Goal: Task Accomplishment & Management: Manage account settings

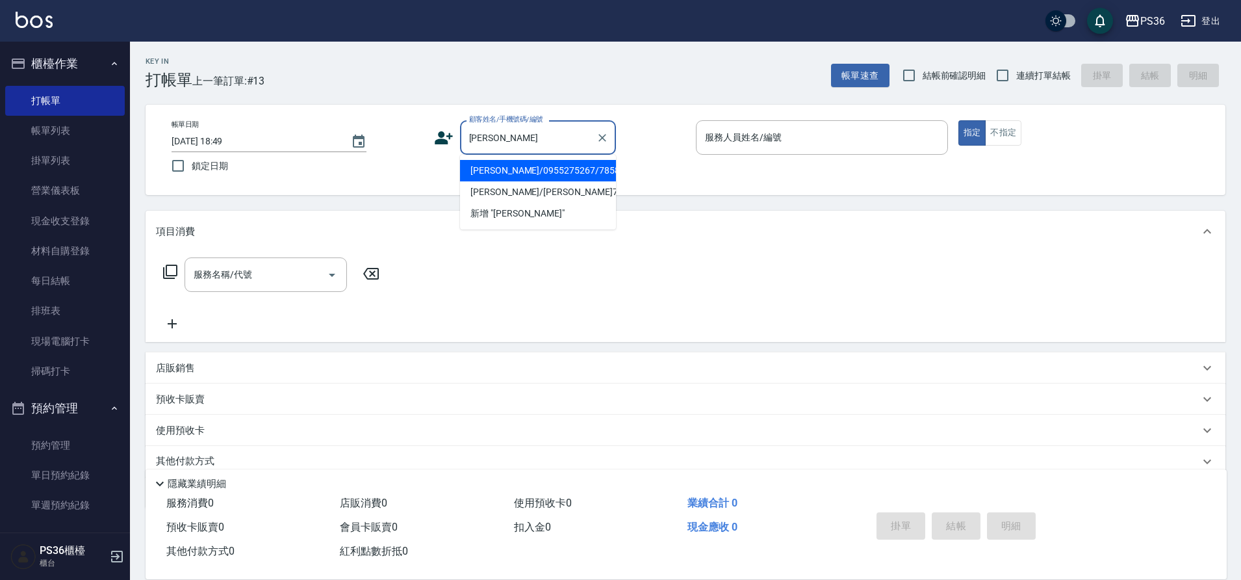
click at [572, 163] on li "[PERSON_NAME]/0955275267/785896" at bounding box center [538, 170] width 156 height 21
type input "[PERSON_NAME]/0955275267/785896"
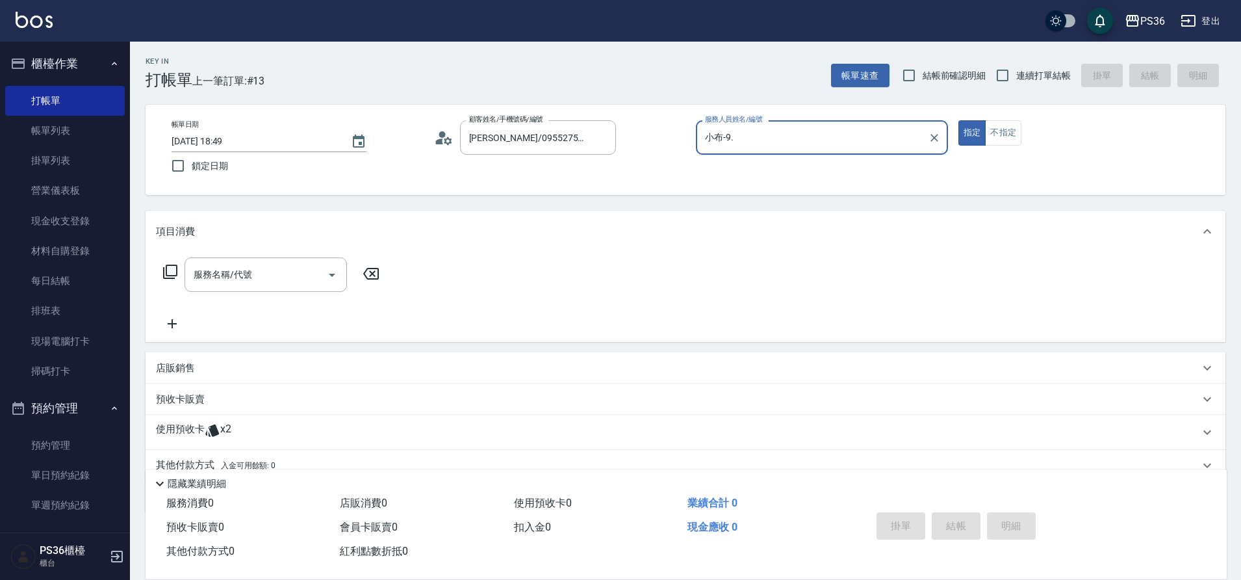
type input "小布-9"
click at [958, 120] on button "指定" at bounding box center [972, 132] width 28 height 25
type button "true"
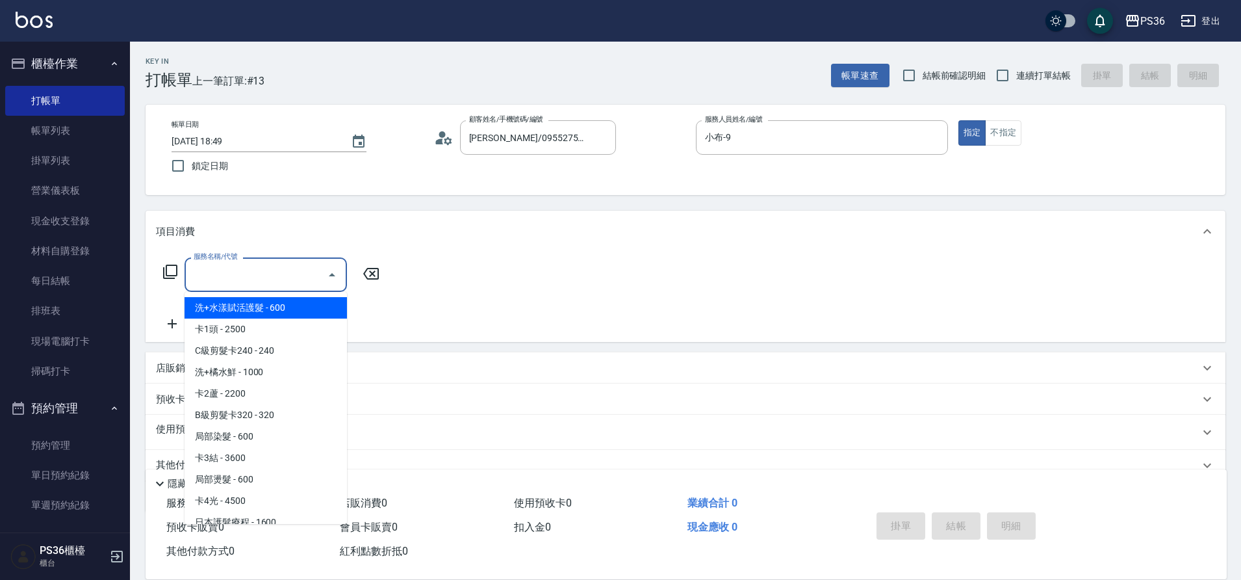
click at [231, 285] on input "服務名稱/代號" at bounding box center [255, 274] width 131 height 23
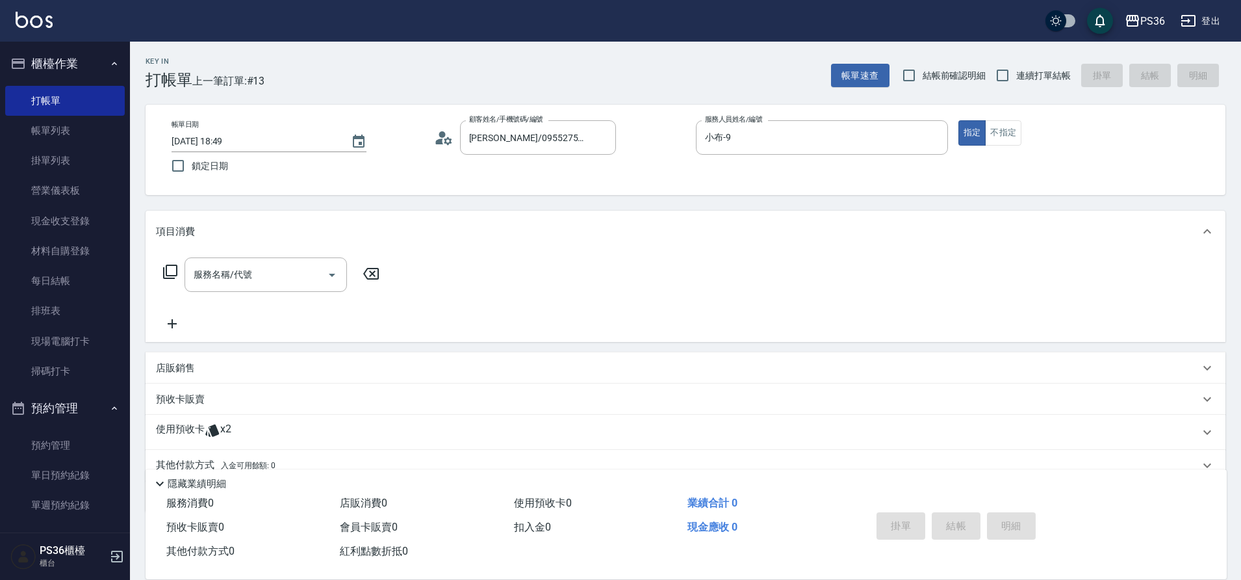
click at [163, 271] on icon at bounding box center [170, 272] width 16 height 16
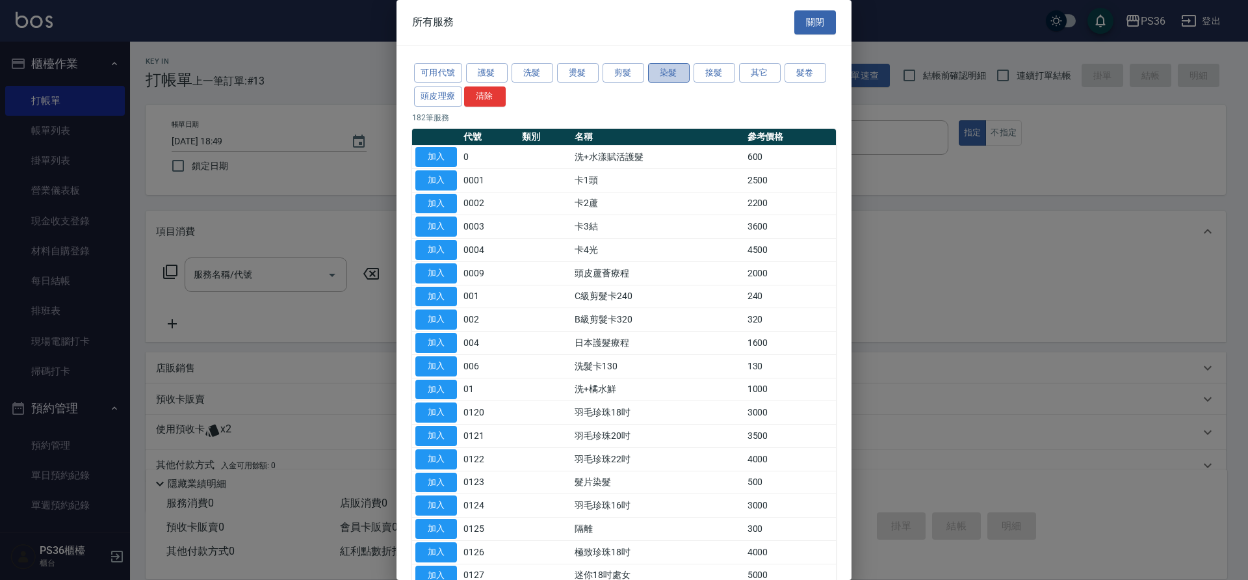
click at [676, 72] on button "染髮" at bounding box center [669, 73] width 42 height 20
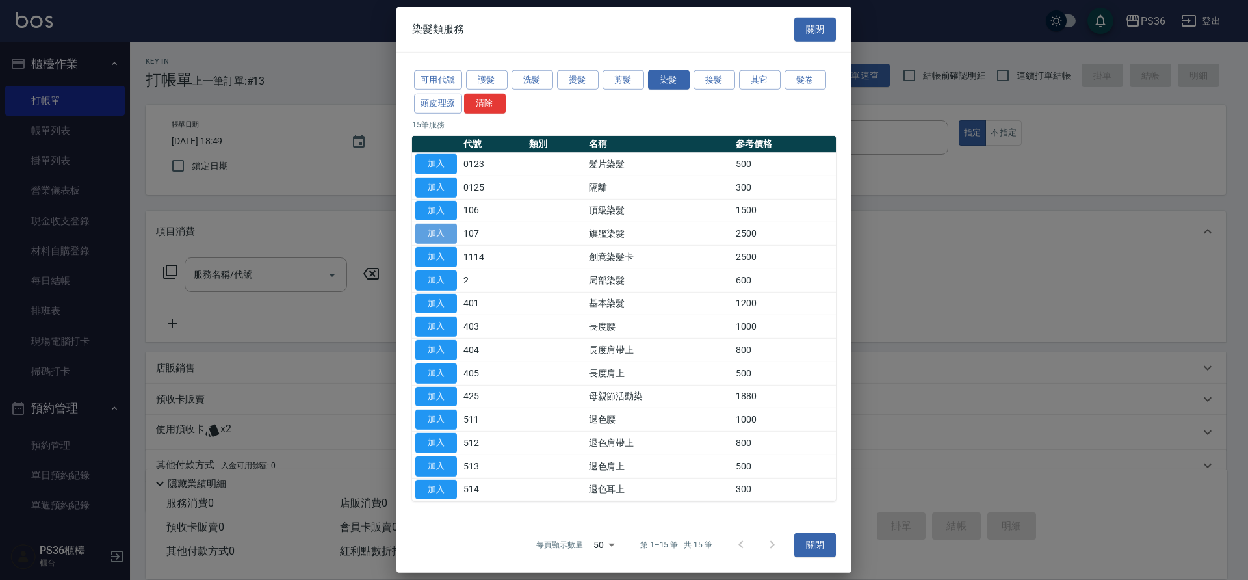
click at [443, 236] on button "加入" at bounding box center [436, 234] width 42 height 20
type input "旗艦染髮(107)"
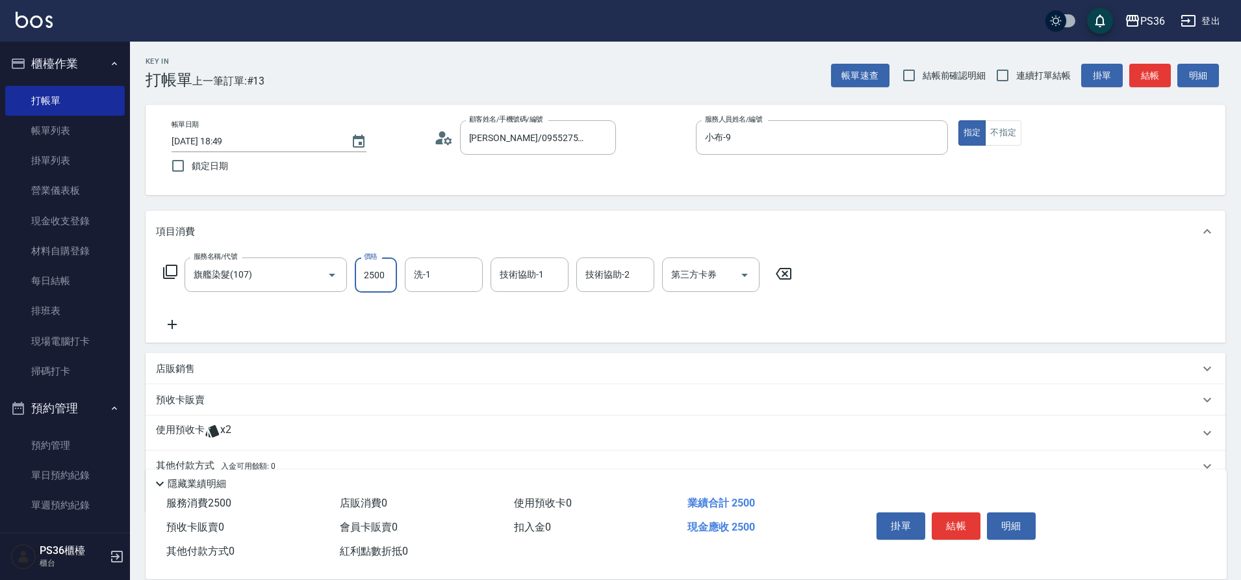
click at [376, 283] on input "2500" at bounding box center [376, 274] width 42 height 35
type input "5300"
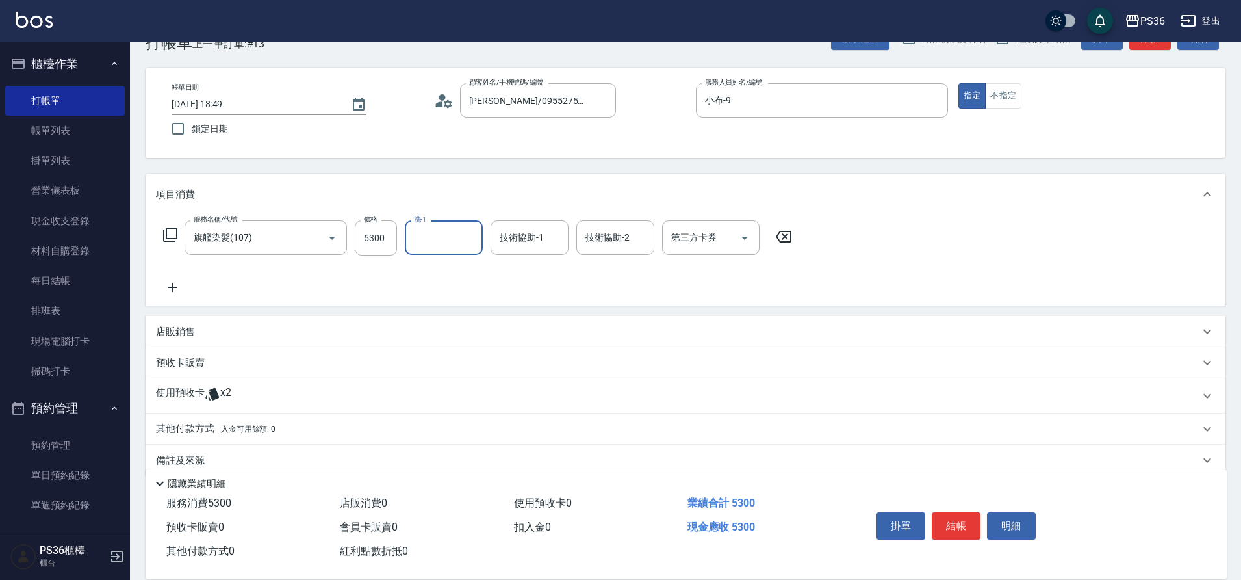
scroll to position [58, 0]
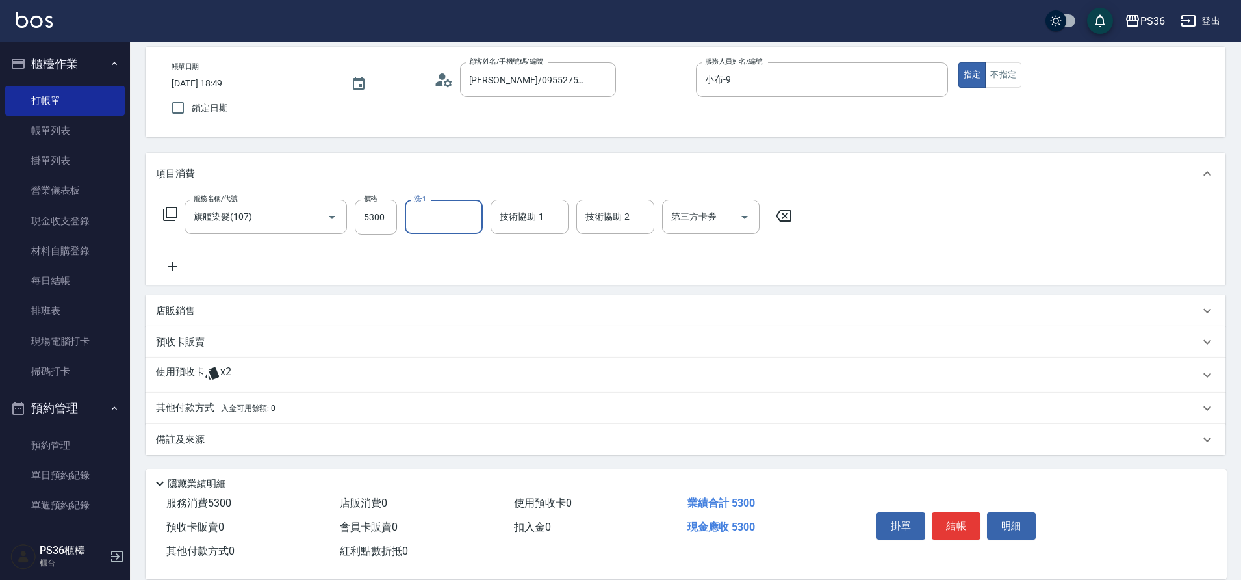
click at [190, 403] on p "其他付款方式 入金可用餘額: 0" at bounding box center [216, 408] width 120 height 14
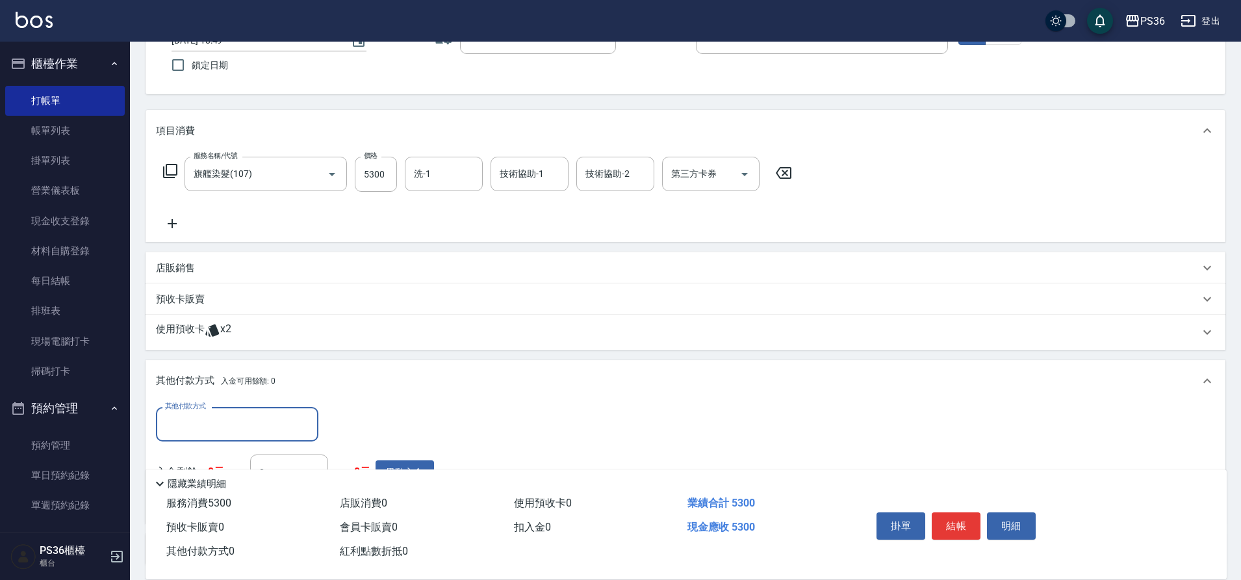
scroll to position [123, 0]
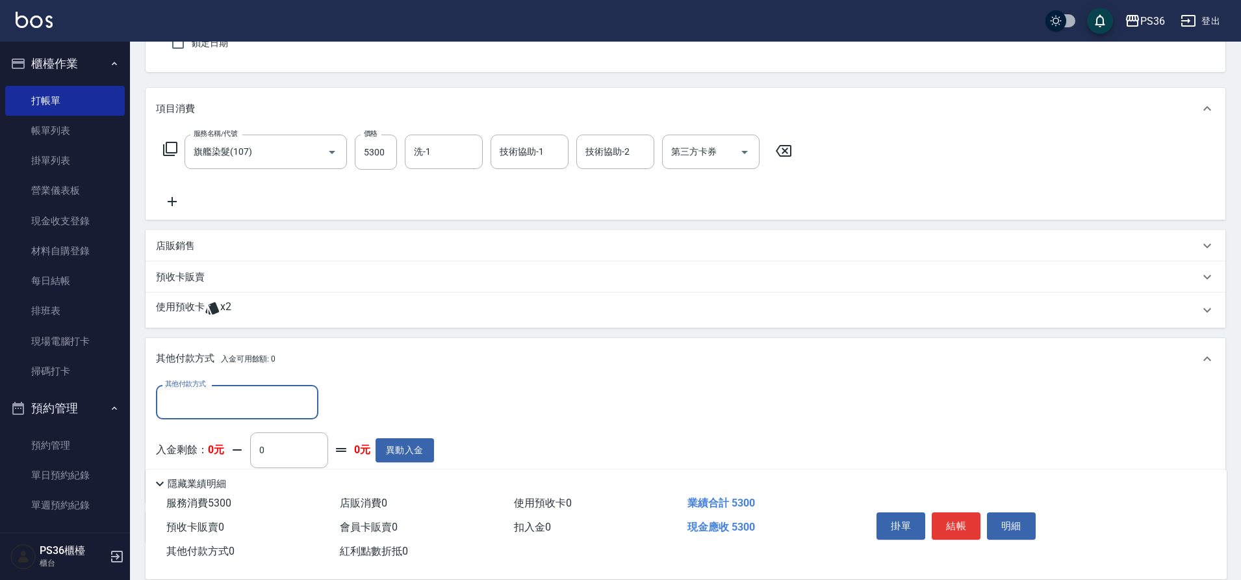
click at [212, 411] on input "其他付款方式" at bounding box center [237, 402] width 151 height 23
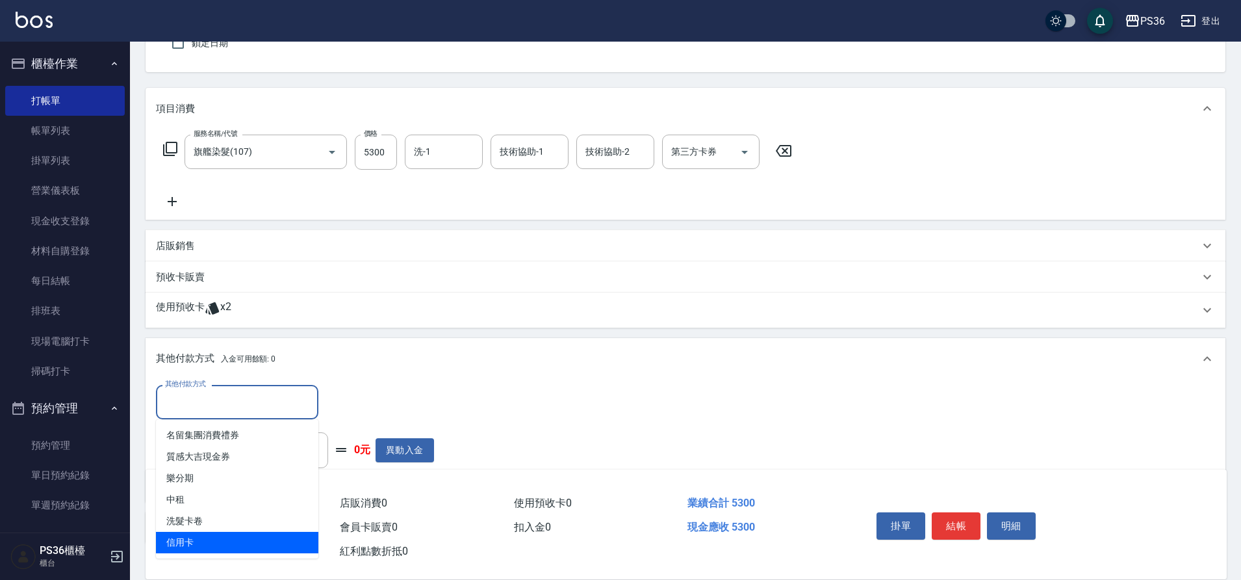
click at [201, 542] on span "信用卡" at bounding box center [237, 542] width 162 height 21
type input "信用卡"
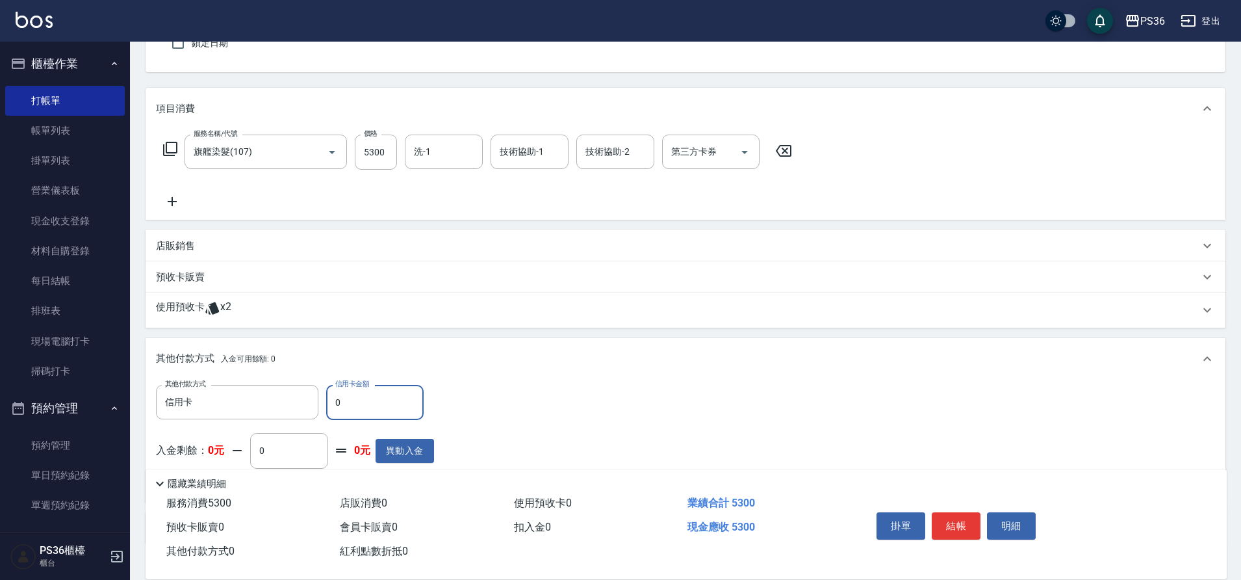
click at [329, 418] on input "0" at bounding box center [374, 402] width 97 height 35
click at [346, 403] on input "0" at bounding box center [374, 402] width 97 height 35
type input "5300"
click at [960, 526] on button "結帳" at bounding box center [956, 525] width 49 height 27
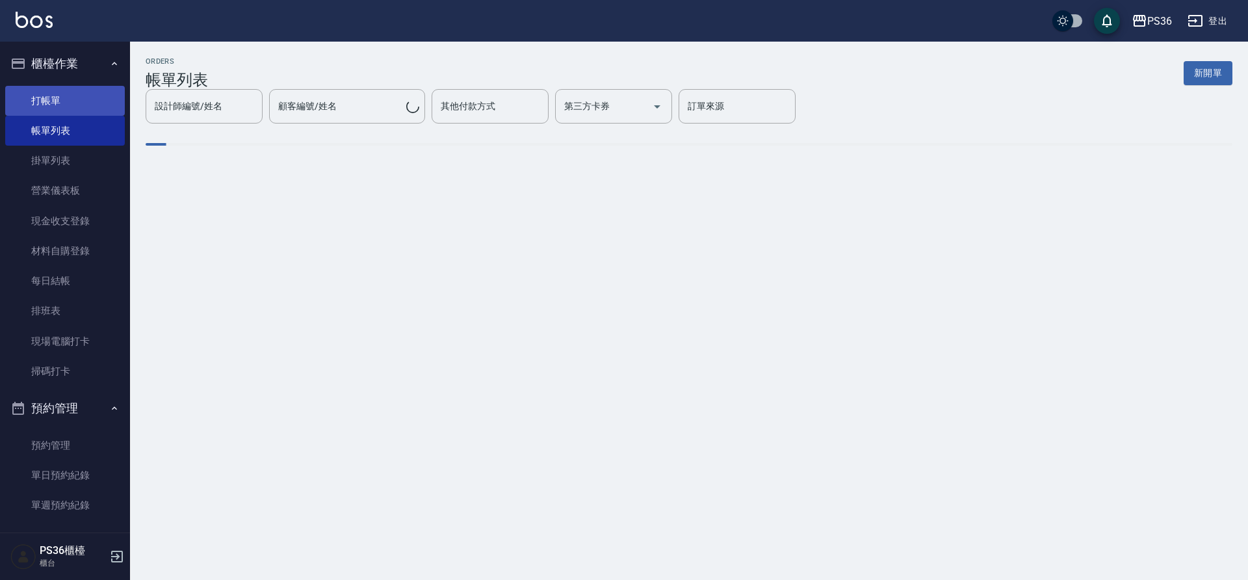
click at [90, 102] on link "打帳單" at bounding box center [65, 101] width 120 height 30
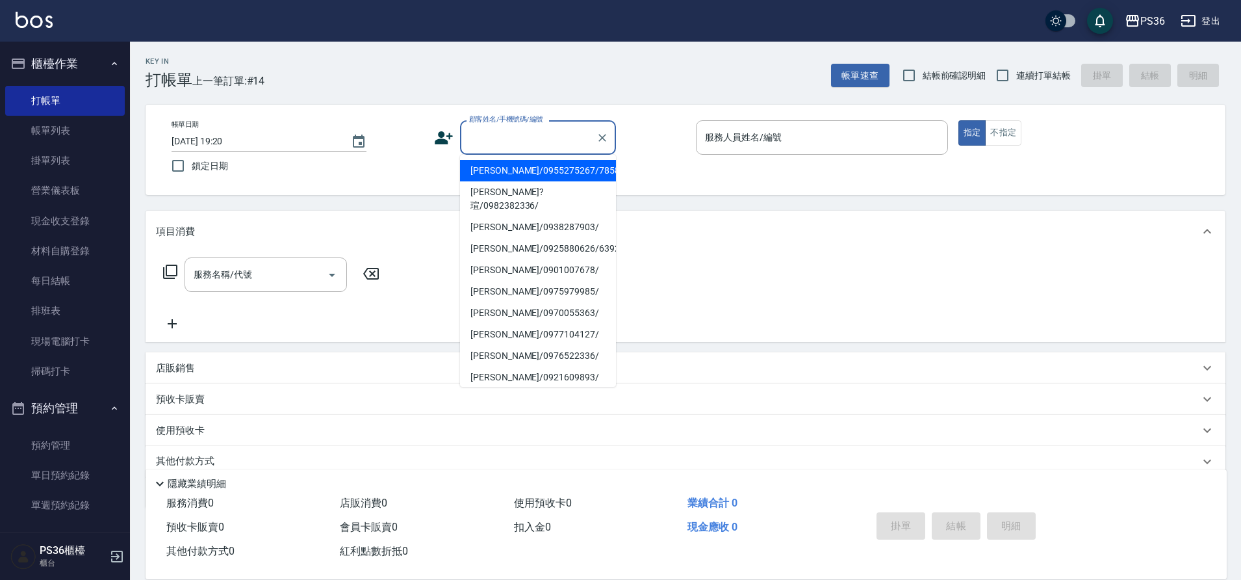
click at [502, 138] on input "顧客姓名/手機號碼/編號" at bounding box center [528, 137] width 125 height 23
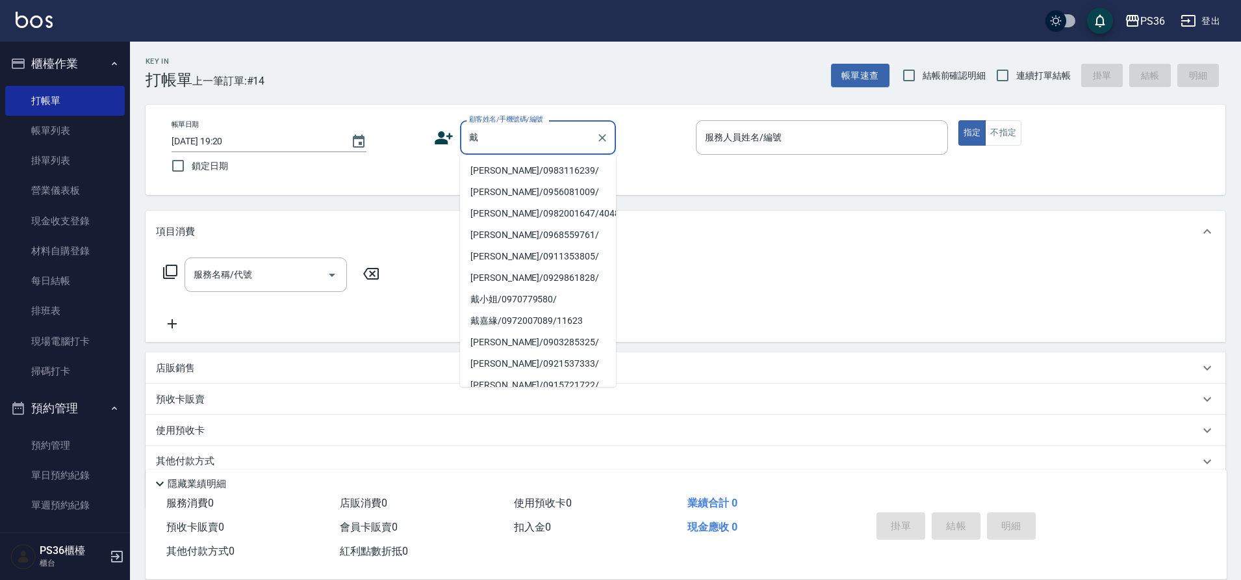
click at [500, 167] on li "[PERSON_NAME]/0983116239/" at bounding box center [538, 170] width 156 height 21
type input "[PERSON_NAME]/0983116239/"
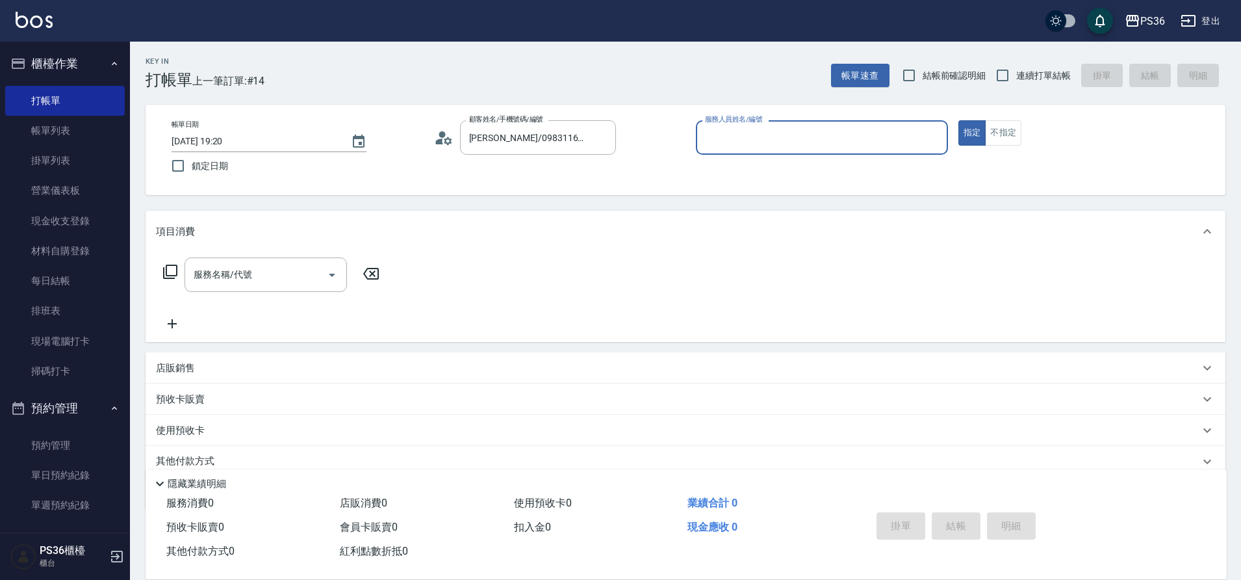
type input "小布-9"
click at [300, 275] on input "服務名稱/代號" at bounding box center [255, 274] width 131 height 23
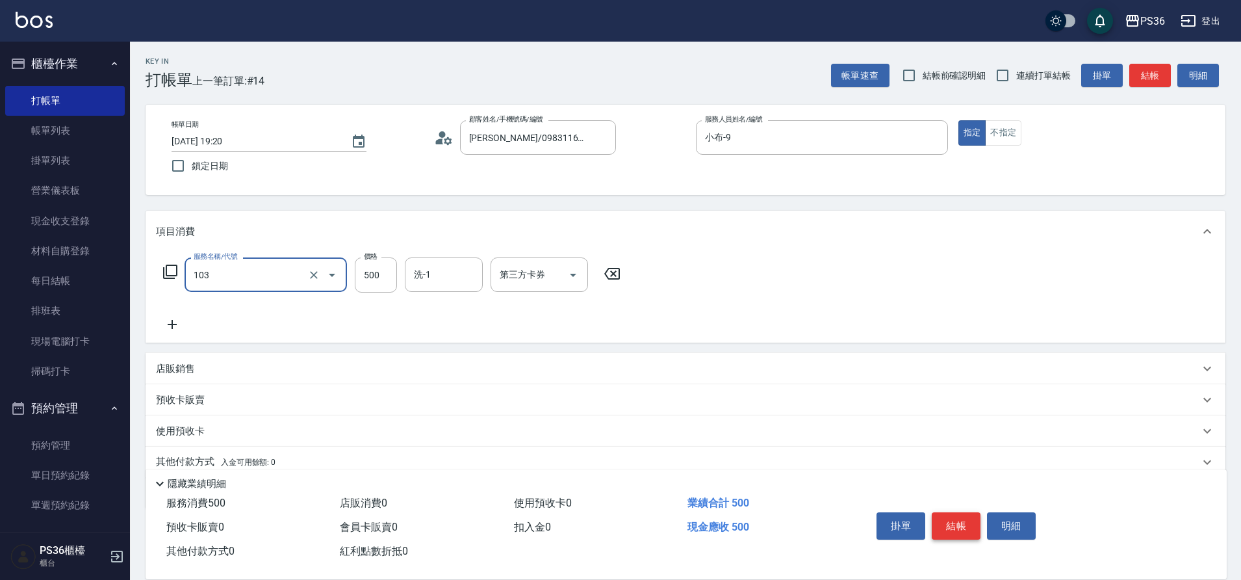
type input "B級洗剪(103)"
click at [940, 515] on button "結帳" at bounding box center [956, 525] width 49 height 27
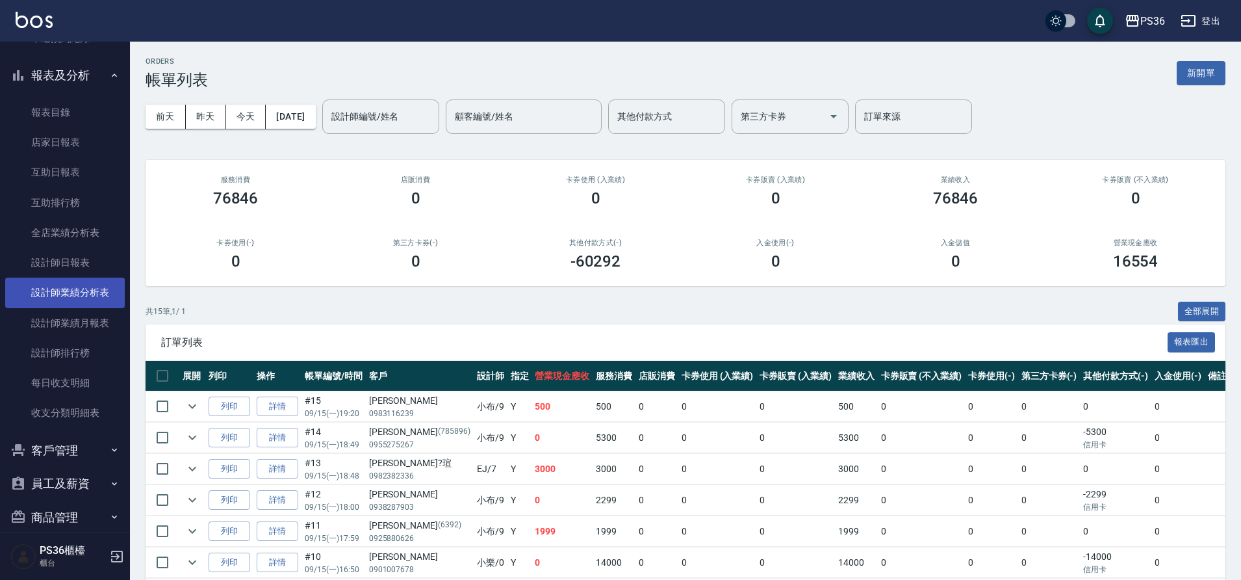
scroll to position [387, 0]
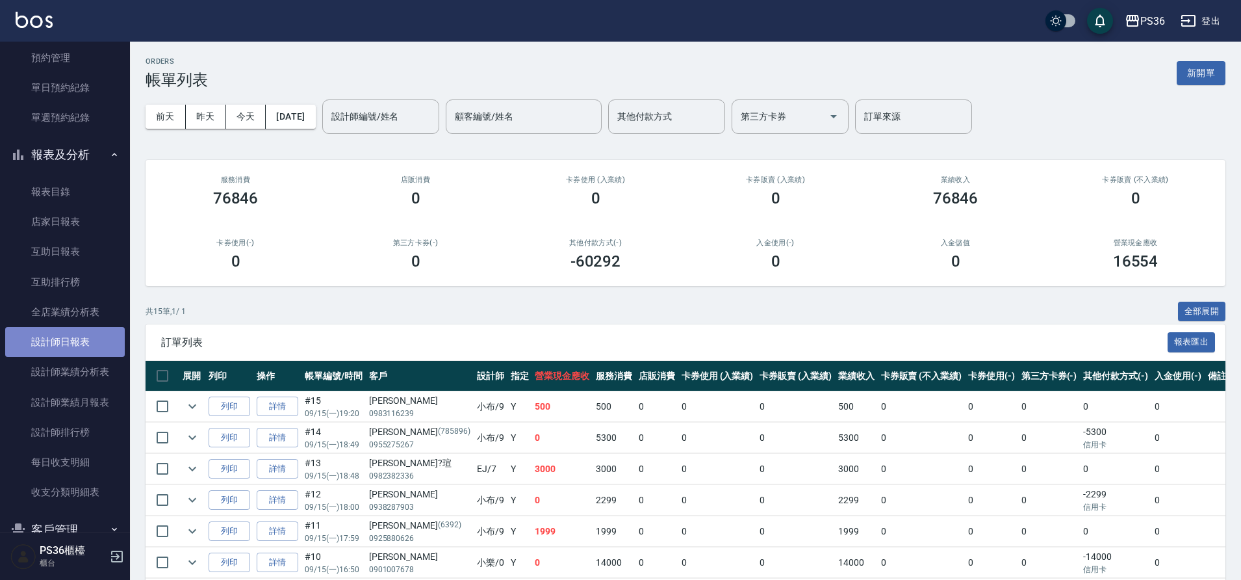
click at [67, 346] on link "設計師日報表" at bounding box center [65, 342] width 120 height 30
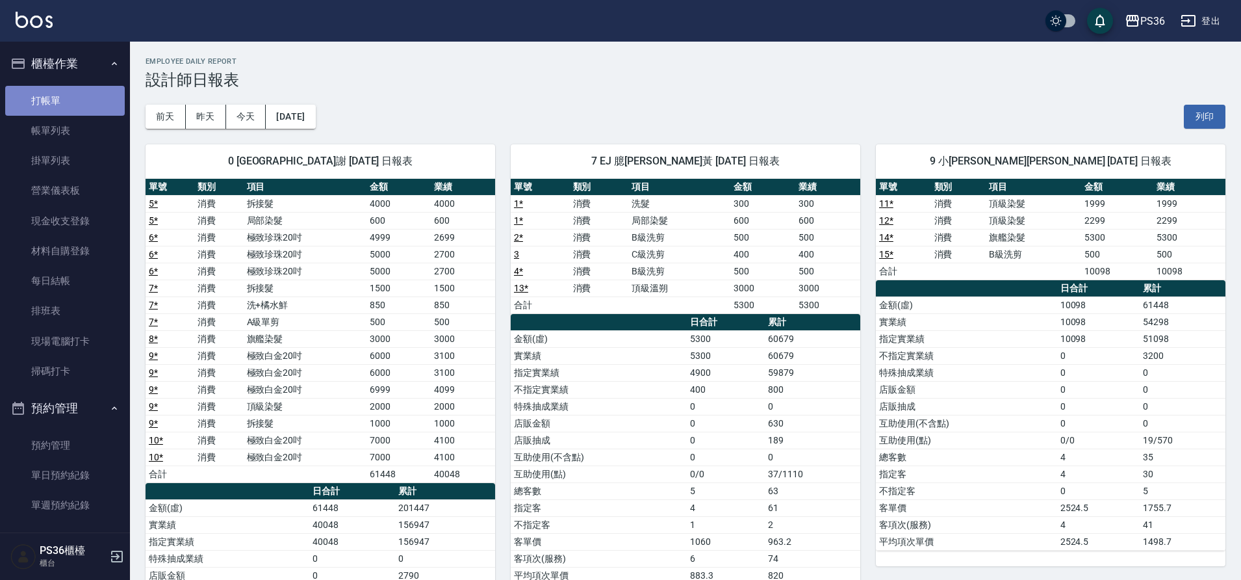
click at [80, 105] on link "打帳單" at bounding box center [65, 101] width 120 height 30
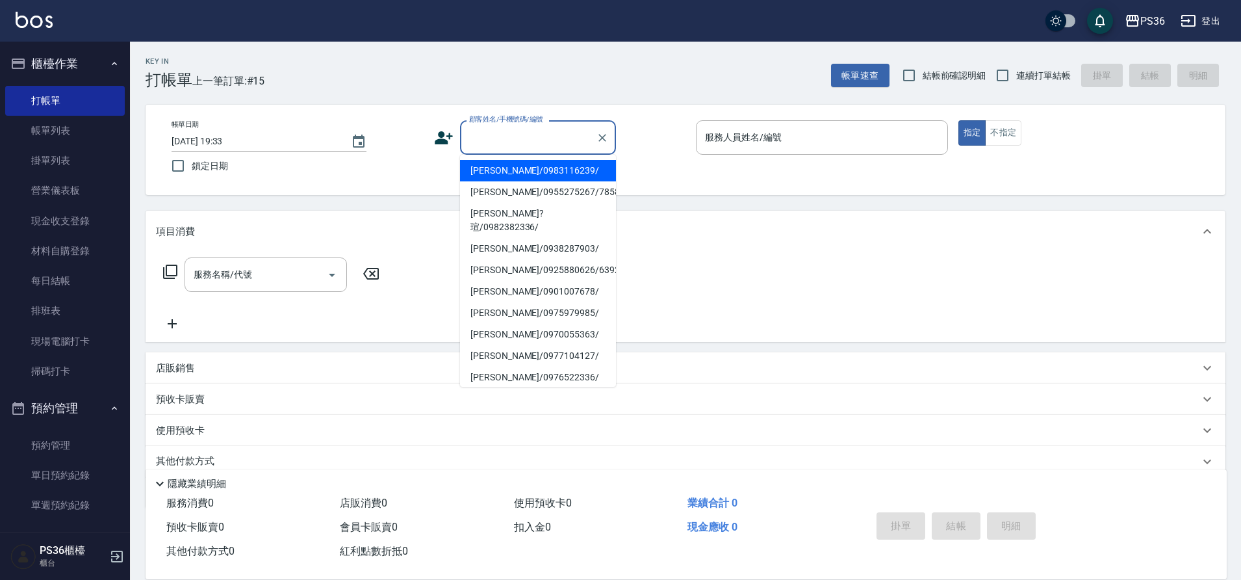
click at [539, 134] on input "顧客姓名/手機號碼/編號" at bounding box center [528, 137] width 125 height 23
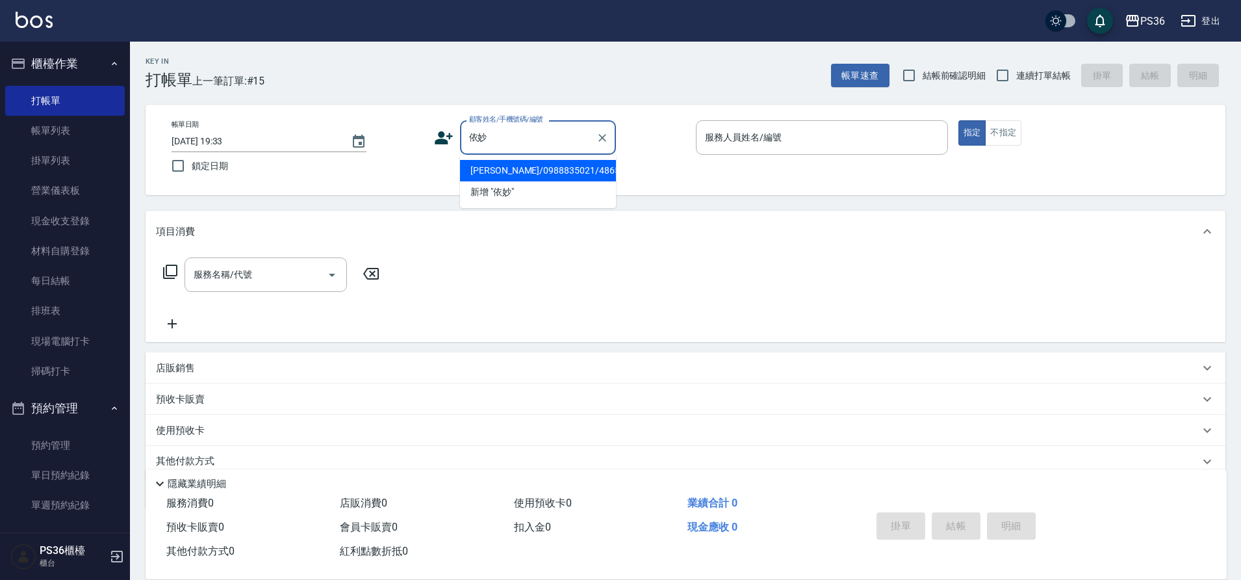
click at [514, 170] on li "[PERSON_NAME]/0988835021/4865" at bounding box center [538, 170] width 156 height 21
type input "[PERSON_NAME]/0988835021/4865"
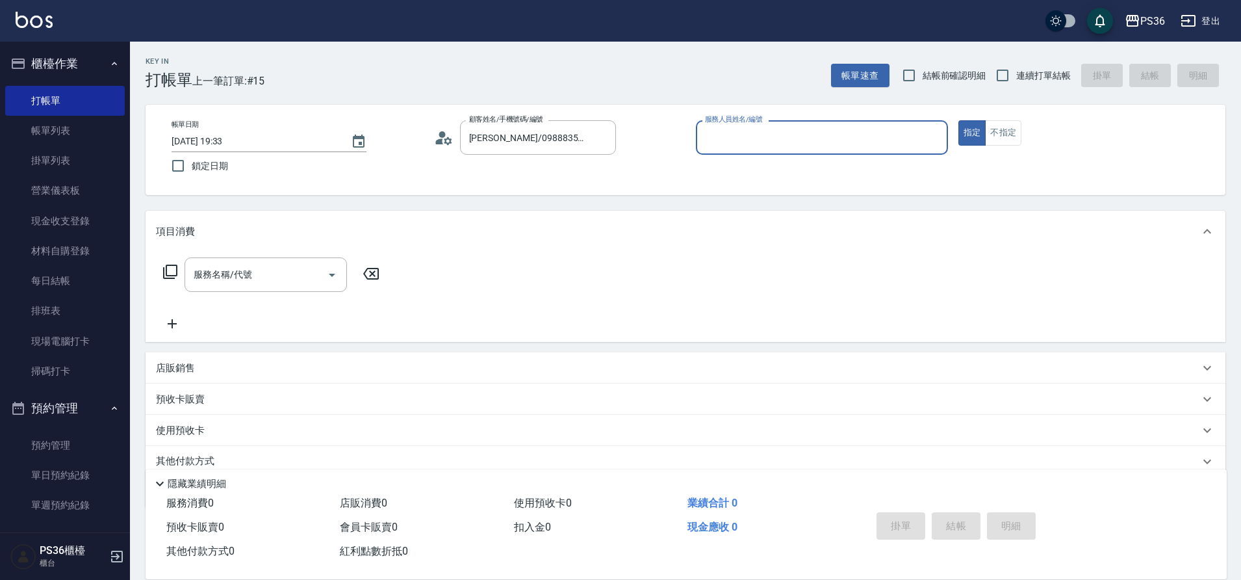
click at [514, 170] on div "帳單日期 [DATE] 19:33 鎖定日期 顧客姓名/手機號碼/編號 [PERSON_NAME]/0988835021/4865 顧客姓名/手機號碼/編號 …" at bounding box center [685, 149] width 1049 height 59
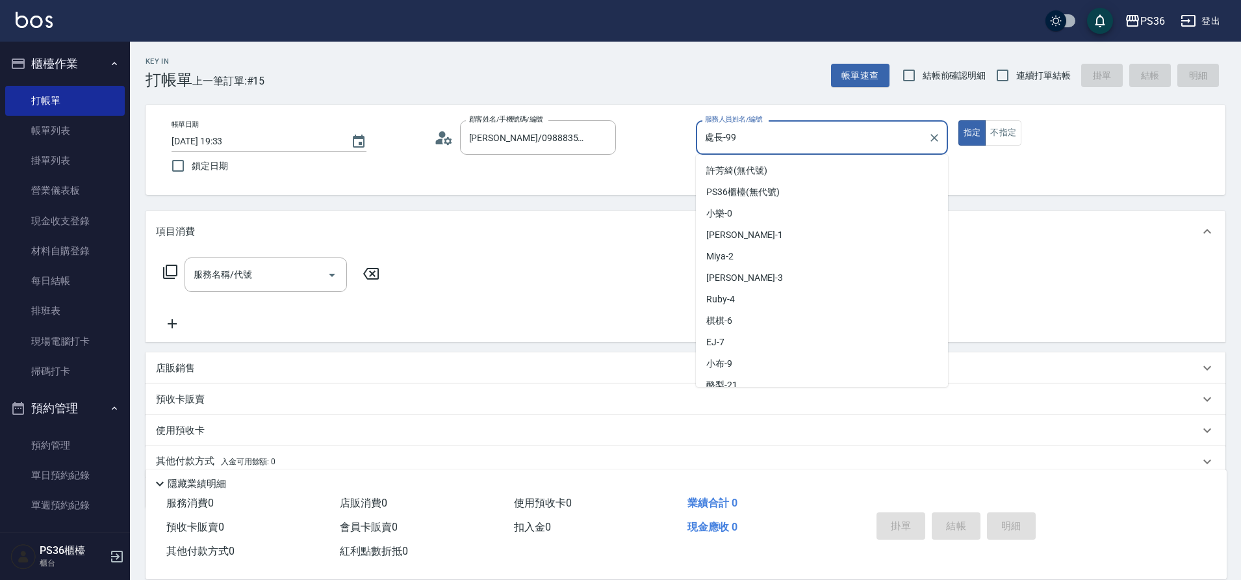
click at [782, 138] on input "處長-99" at bounding box center [812, 137] width 221 height 23
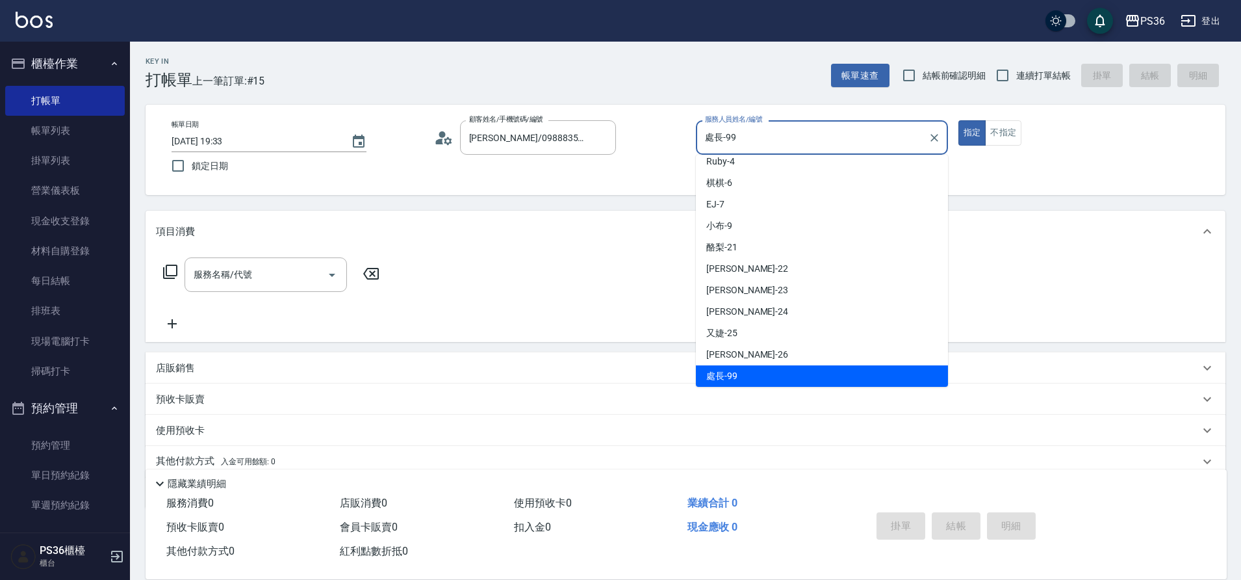
click at [782, 138] on input "處長-99" at bounding box center [812, 137] width 221 height 23
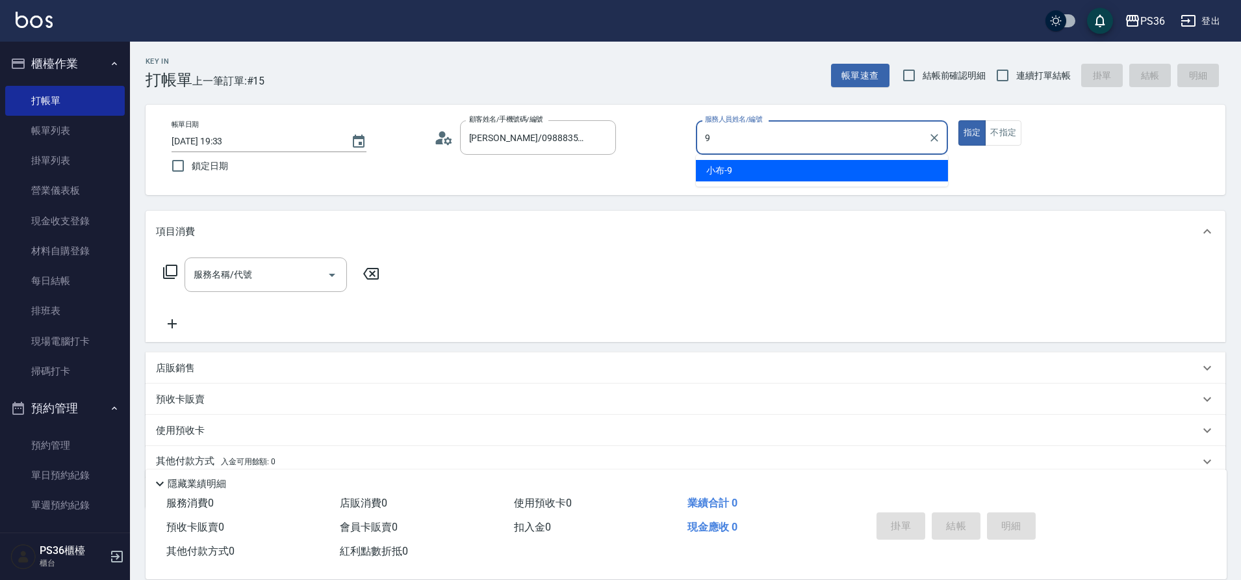
type input "小布-9"
type button "true"
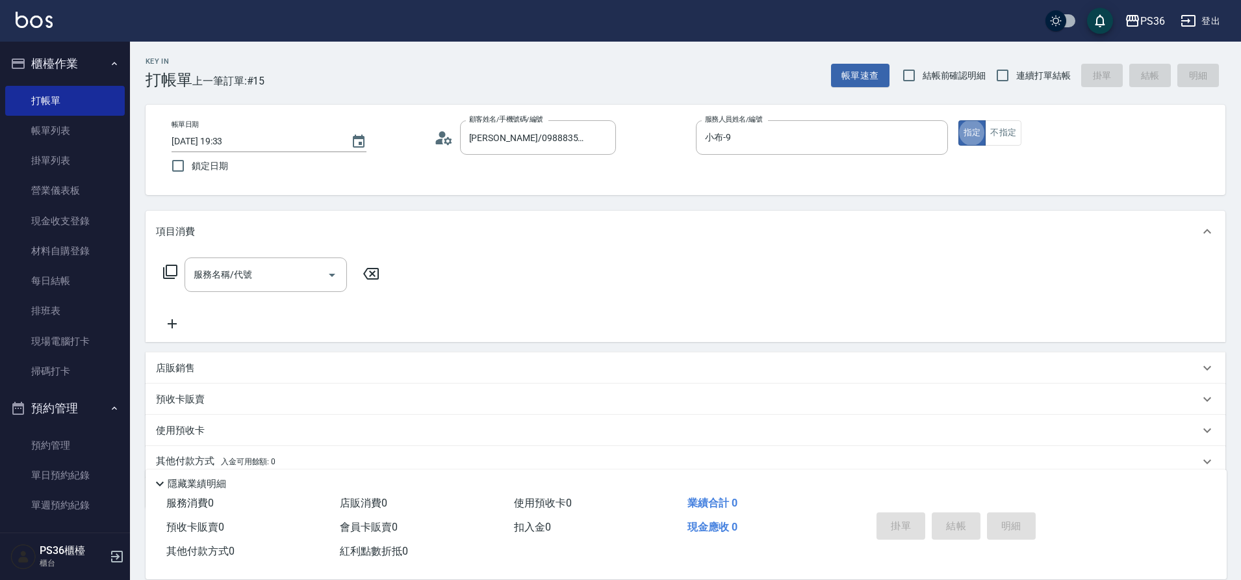
click at [175, 277] on icon at bounding box center [170, 272] width 16 height 16
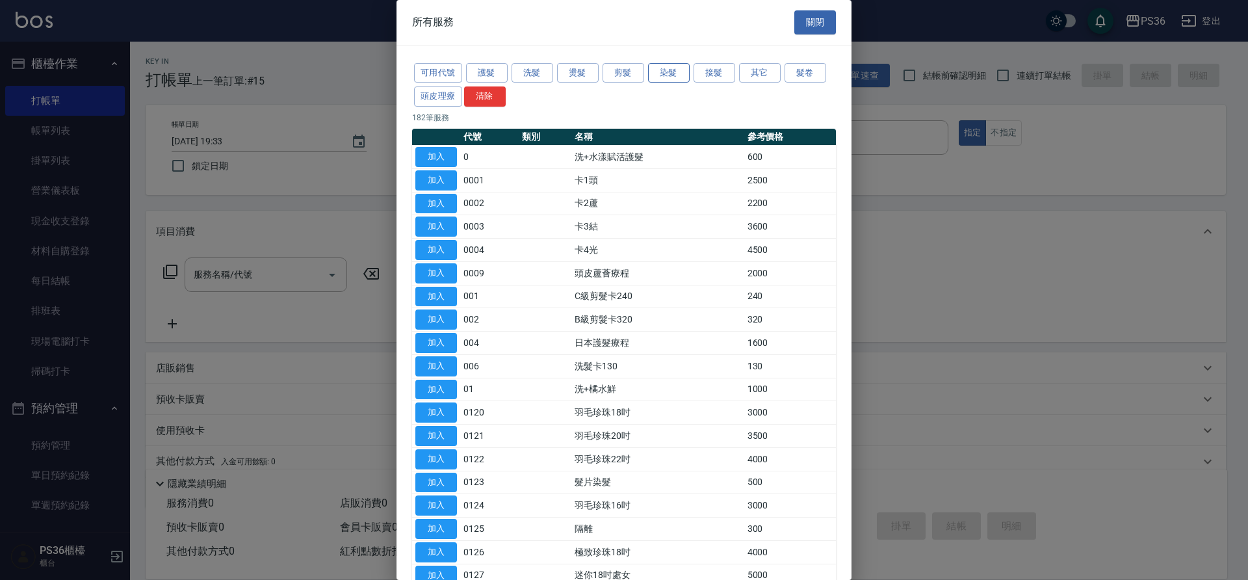
click at [673, 73] on button "染髮" at bounding box center [669, 73] width 42 height 20
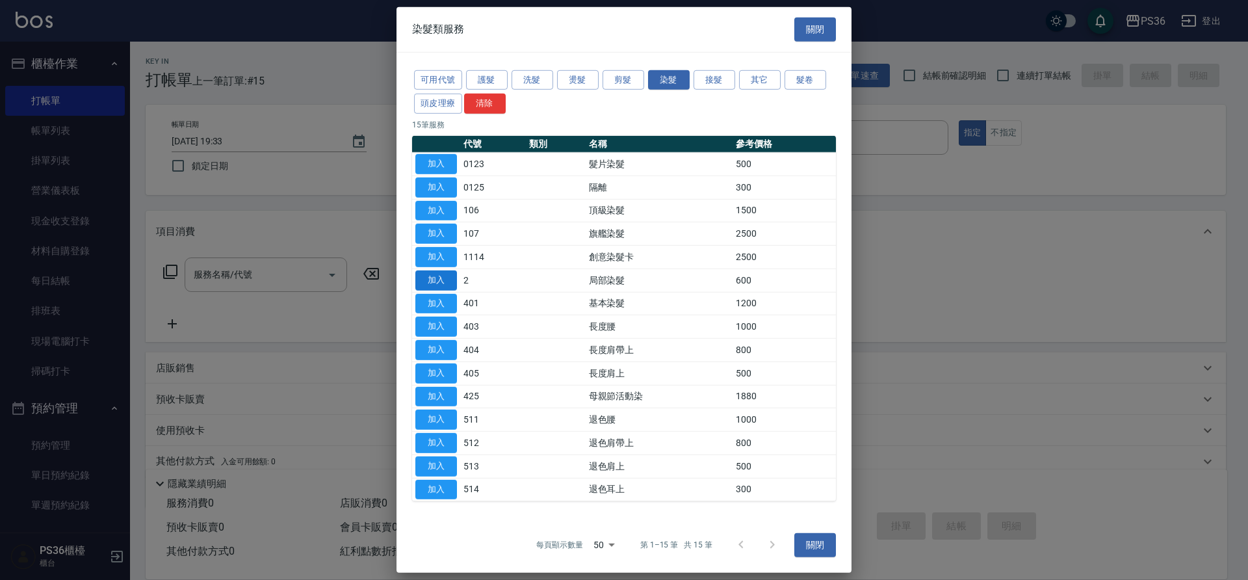
click at [455, 284] on button "加入" at bounding box center [436, 280] width 42 height 20
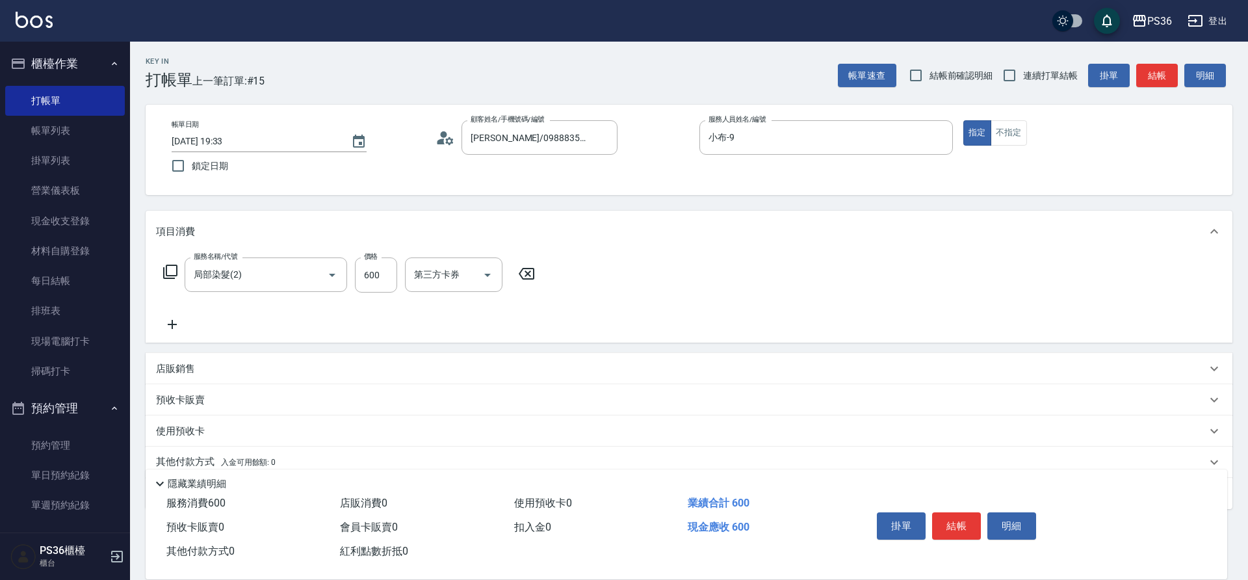
type input "局部染髮(2)"
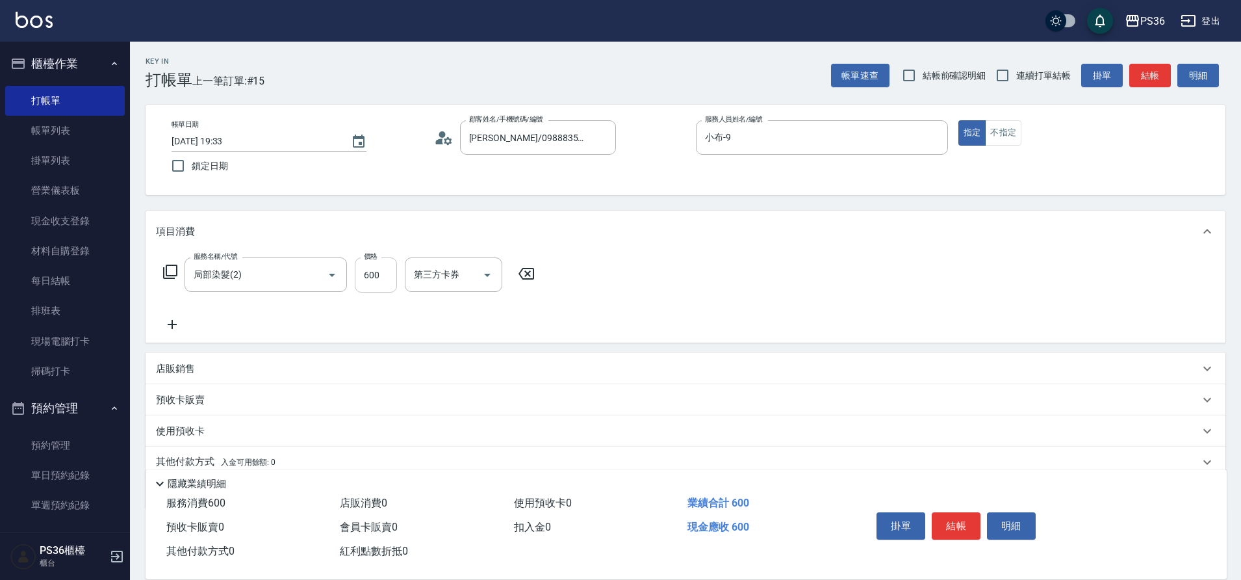
click at [380, 272] on input "600" at bounding box center [376, 274] width 42 height 35
type input "1000"
click at [946, 524] on button "結帳" at bounding box center [956, 525] width 49 height 27
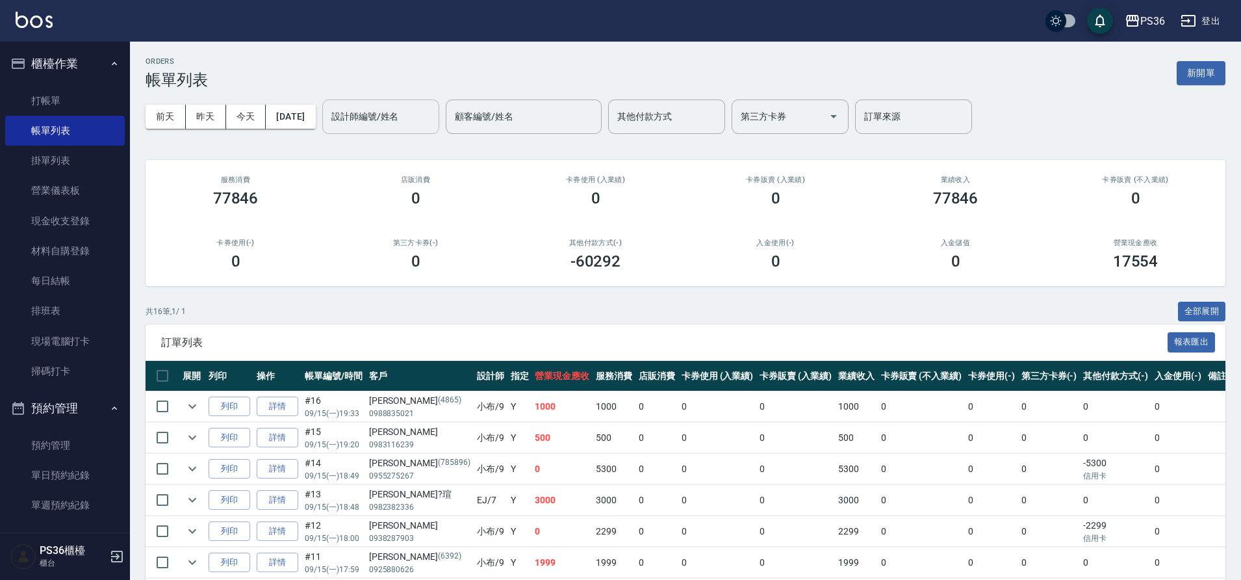
click at [420, 133] on div "設計師編號/姓名" at bounding box center [380, 116] width 117 height 34
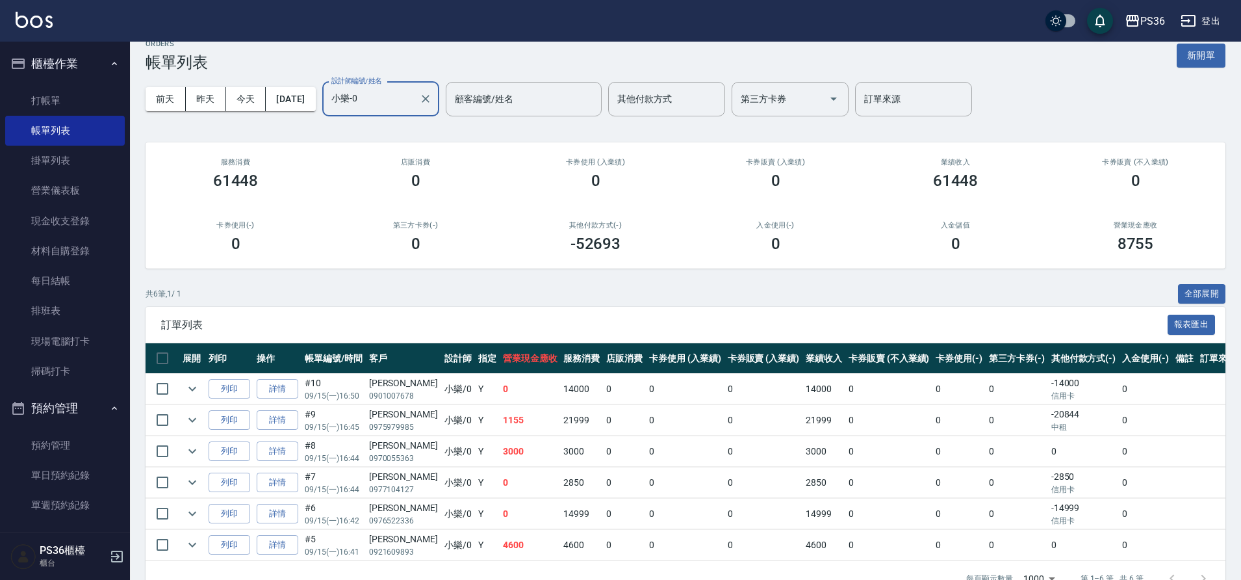
scroll to position [49, 0]
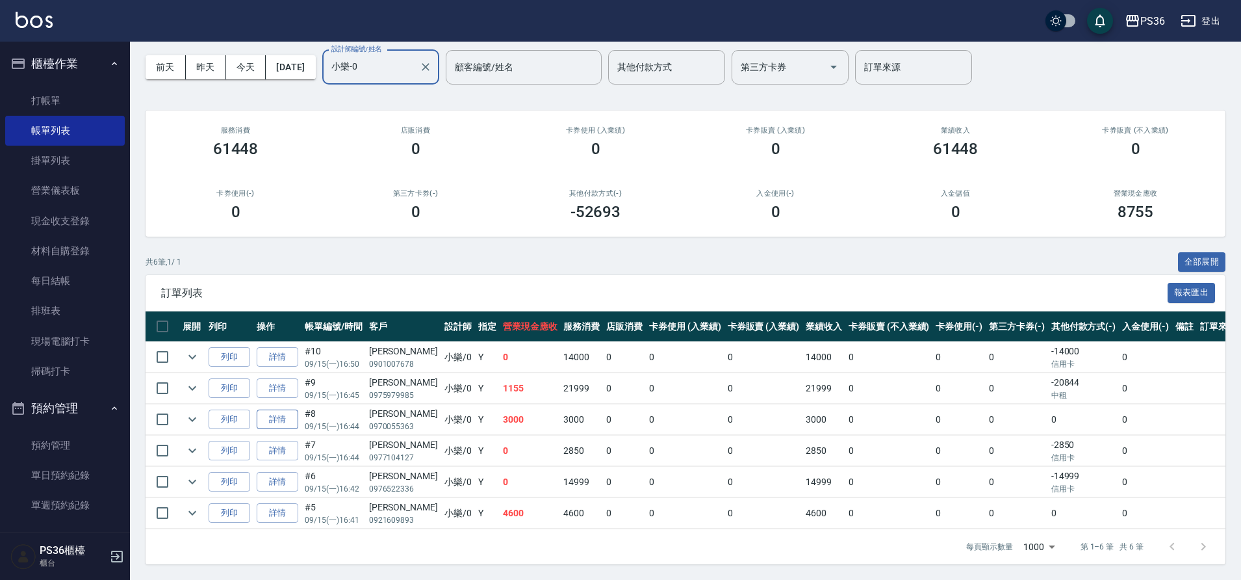
type input "小樂-0"
click at [285, 423] on link "詳情" at bounding box center [278, 419] width 42 height 20
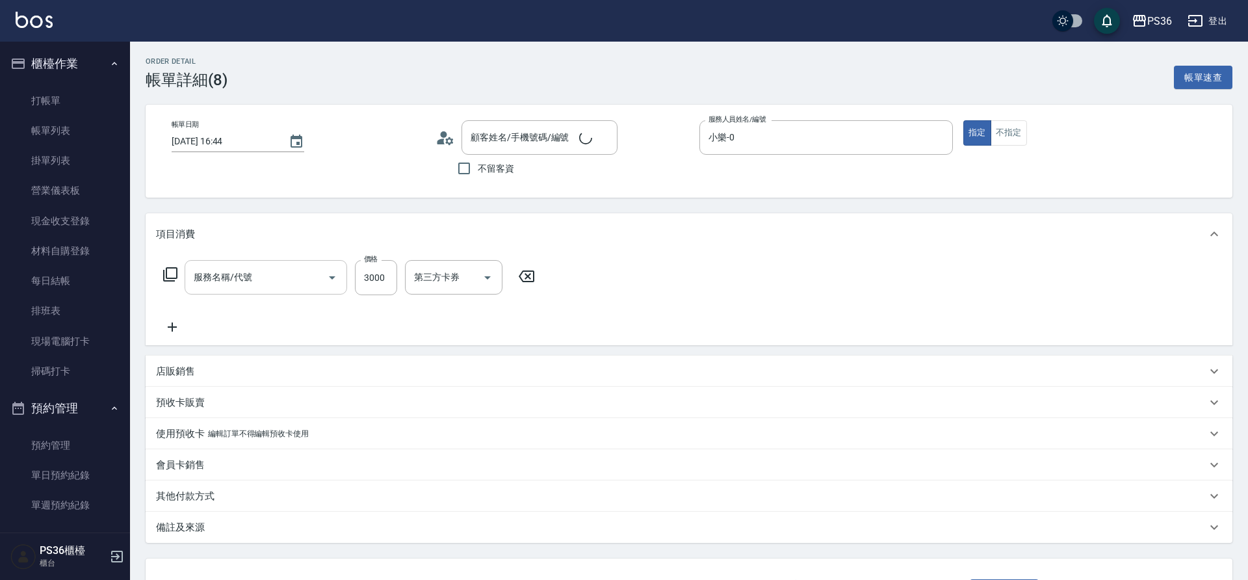
type input "[DATE] 16:44"
type input "小樂-0"
type input "旗艦染髮(107)"
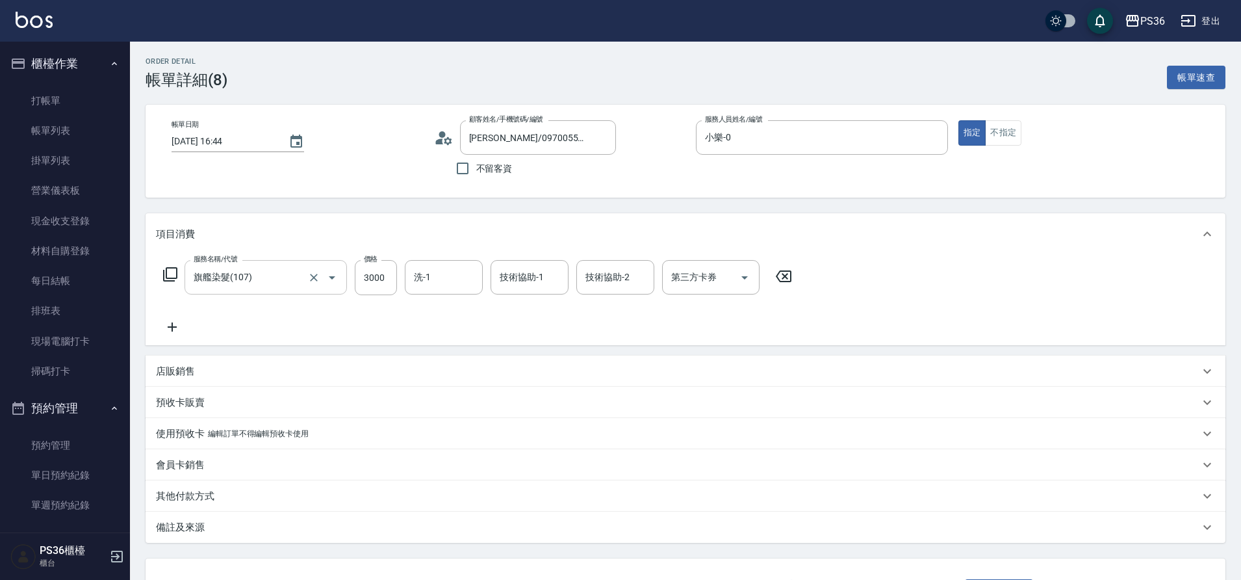
type input "[PERSON_NAME]/0970055363/"
click at [171, 332] on icon at bounding box center [172, 327] width 32 height 16
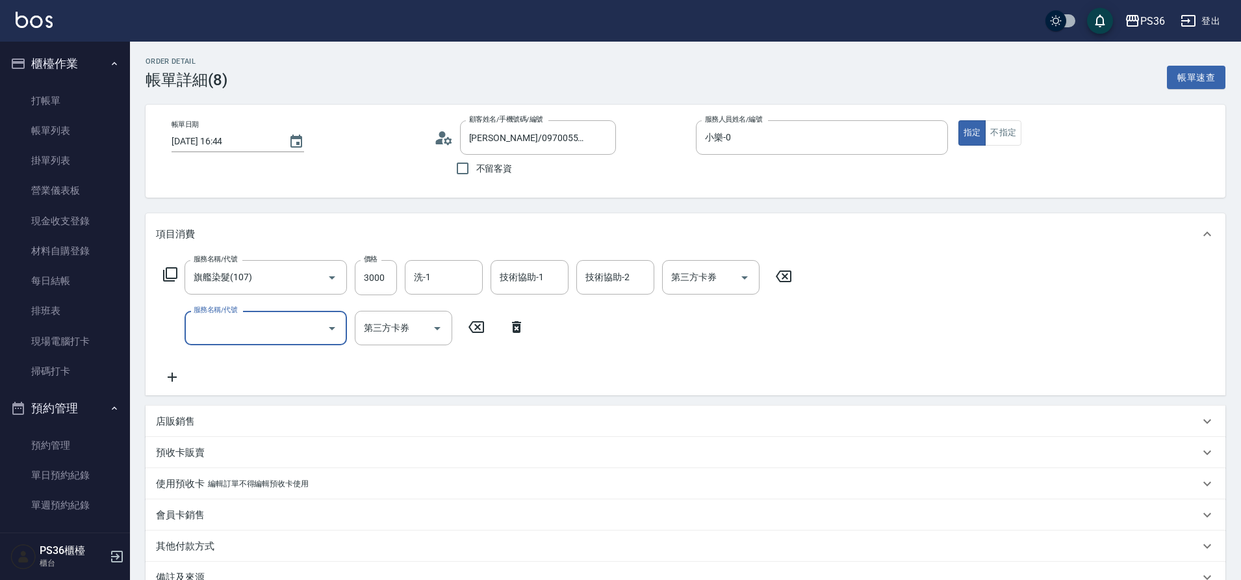
click at [171, 274] on icon at bounding box center [170, 274] width 16 height 16
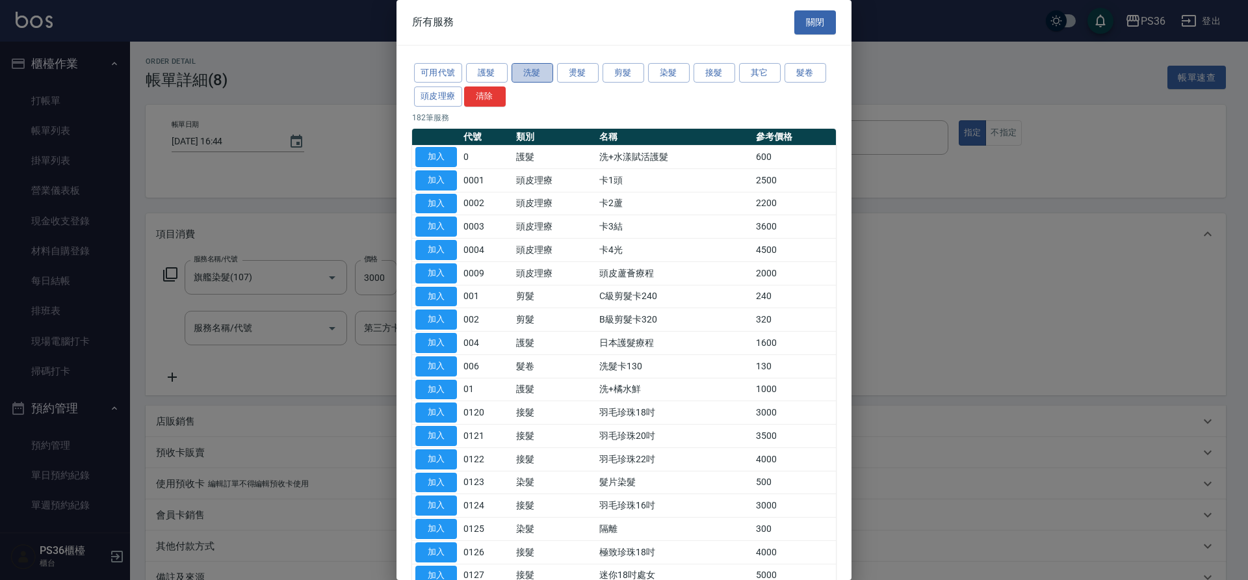
click at [545, 77] on button "洗髮" at bounding box center [532, 73] width 42 height 20
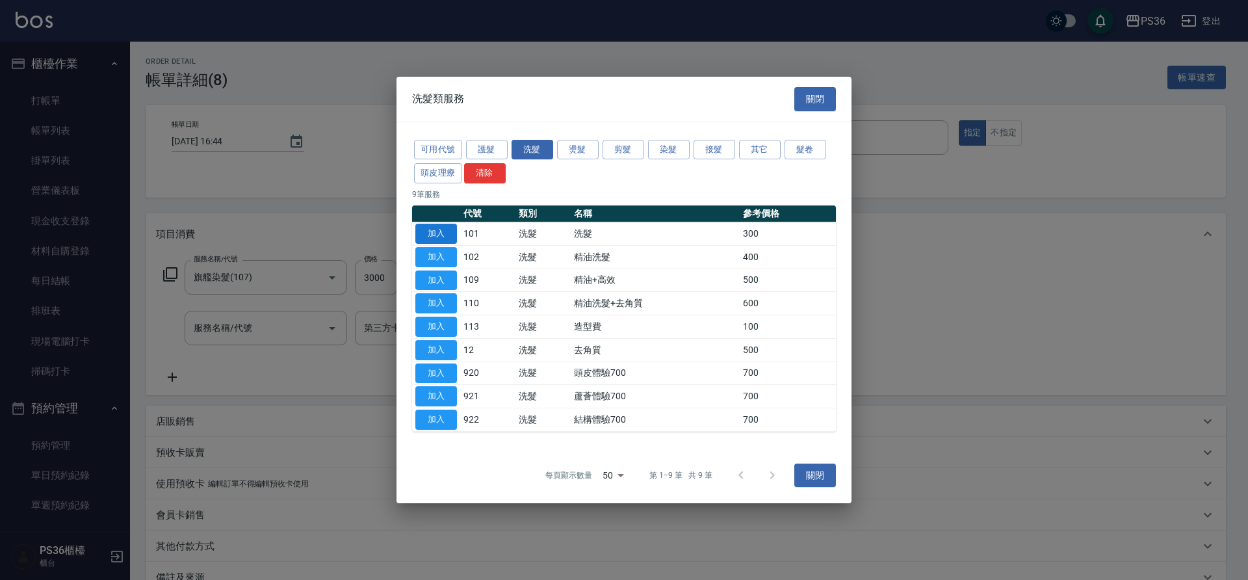
click at [443, 230] on button "加入" at bounding box center [436, 234] width 42 height 20
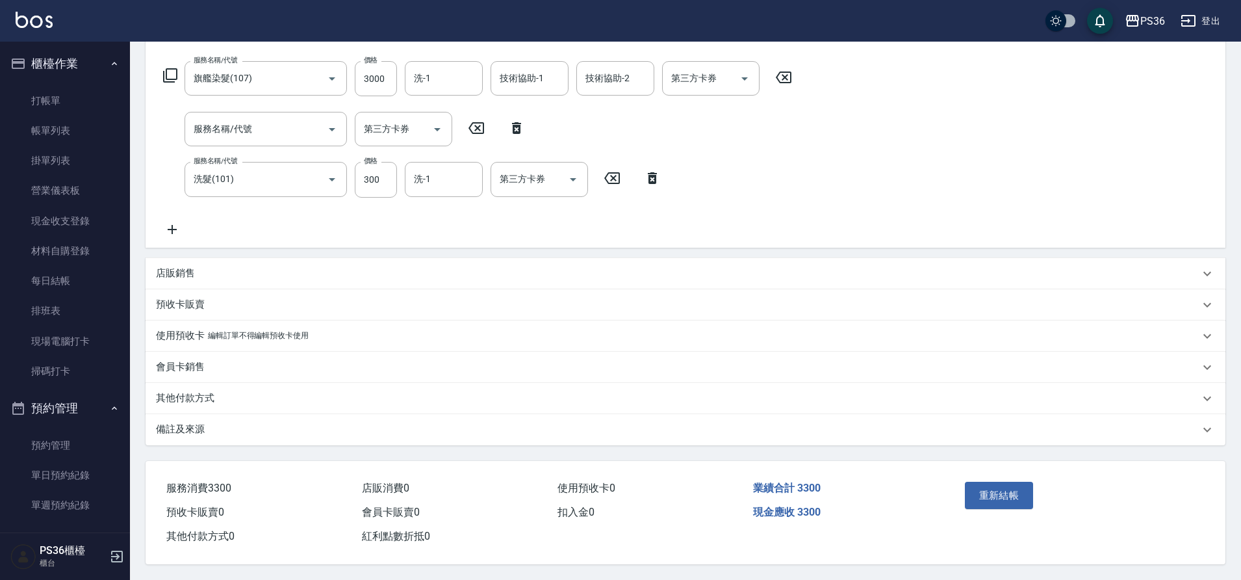
scroll to position [205, 0]
click at [380, 180] on input "300" at bounding box center [376, 179] width 42 height 35
click at [857, 205] on div "服務名稱/代號 旗艦染髮(107) 服務名稱/代號 價格 3000 價格 洗-1 洗-1 技術協助-1 技術協助-1 技術協助-2 技術協助-2 第三方卡券 …" at bounding box center [686, 151] width 1080 height 191
click at [1028, 498] on button "重新結帳" at bounding box center [999, 494] width 69 height 27
drag, startPoint x: 45, startPoint y: 138, endPoint x: 53, endPoint y: 136, distance: 8.0
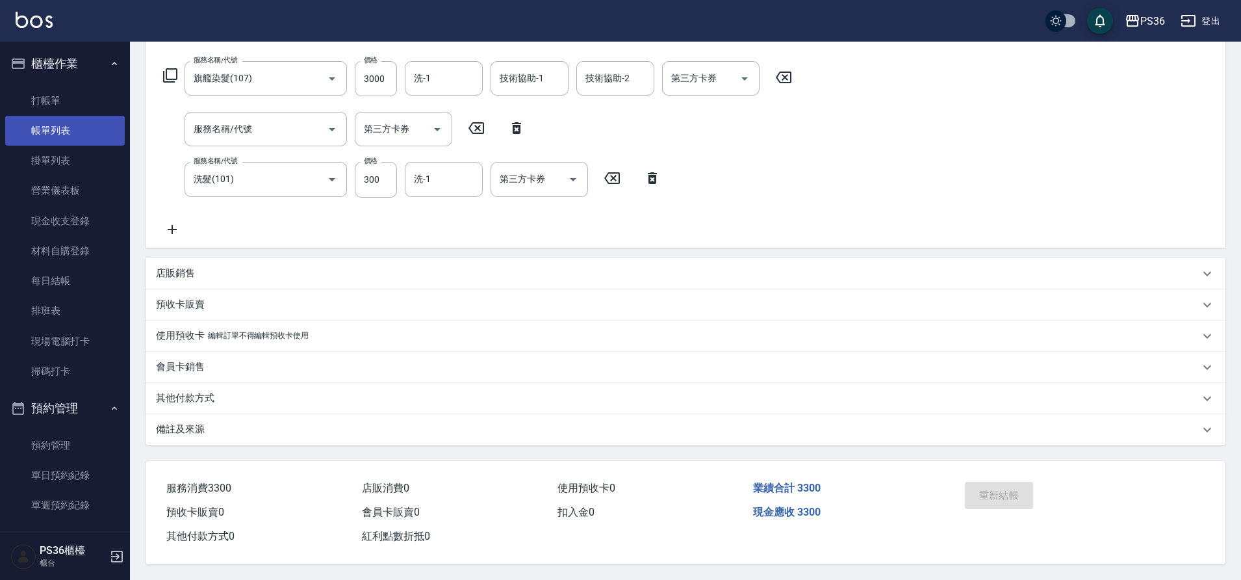
click at [45, 138] on link "帳單列表" at bounding box center [65, 131] width 120 height 30
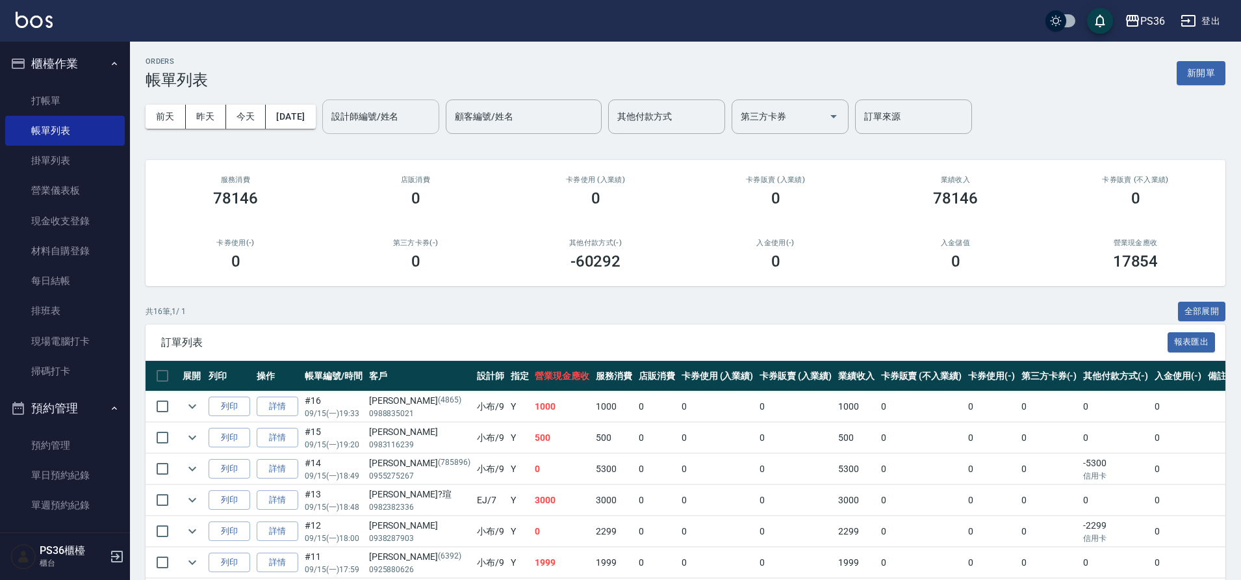
click at [423, 109] on input "設計師編號/姓名" at bounding box center [380, 116] width 105 height 23
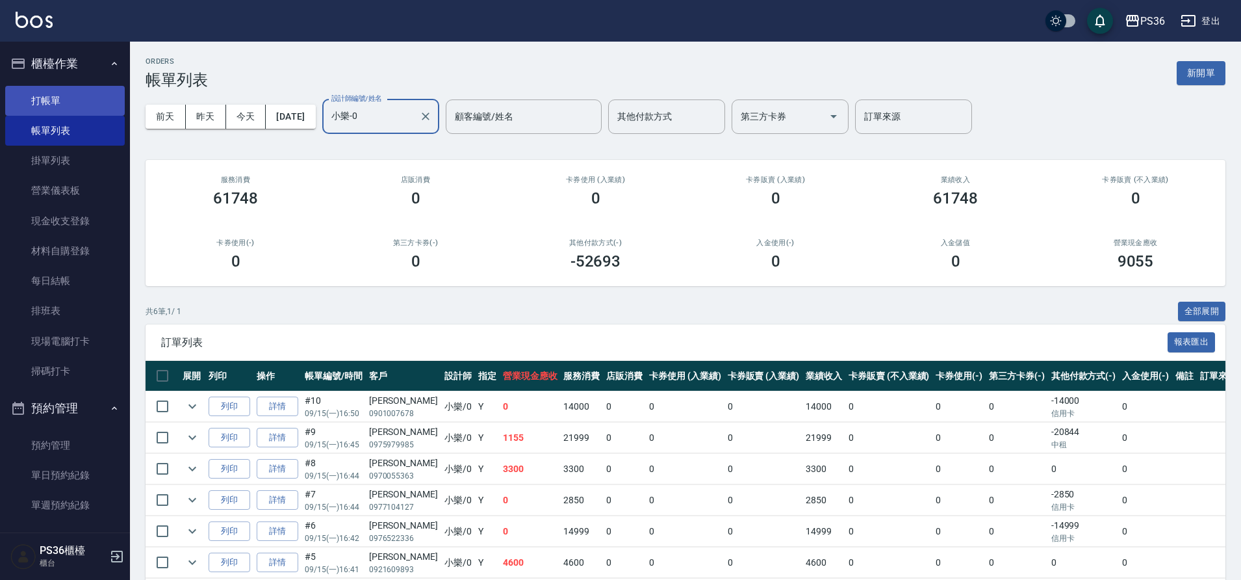
type input "小樂-0"
click at [82, 105] on link "打帳單" at bounding box center [65, 101] width 120 height 30
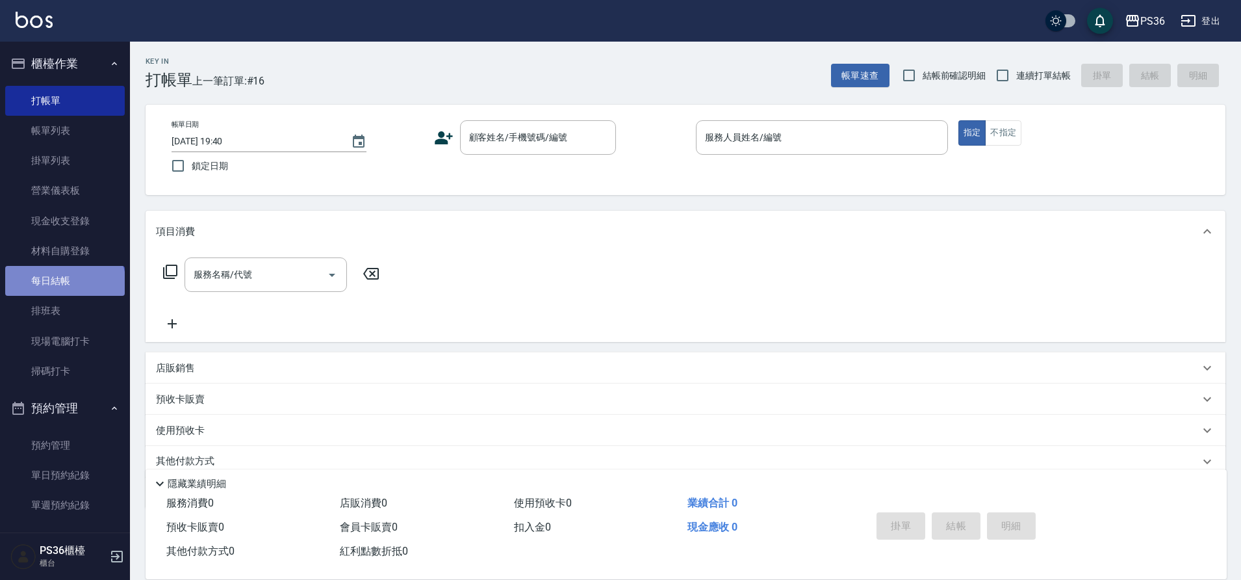
click at [64, 284] on link "每日結帳" at bounding box center [65, 281] width 120 height 30
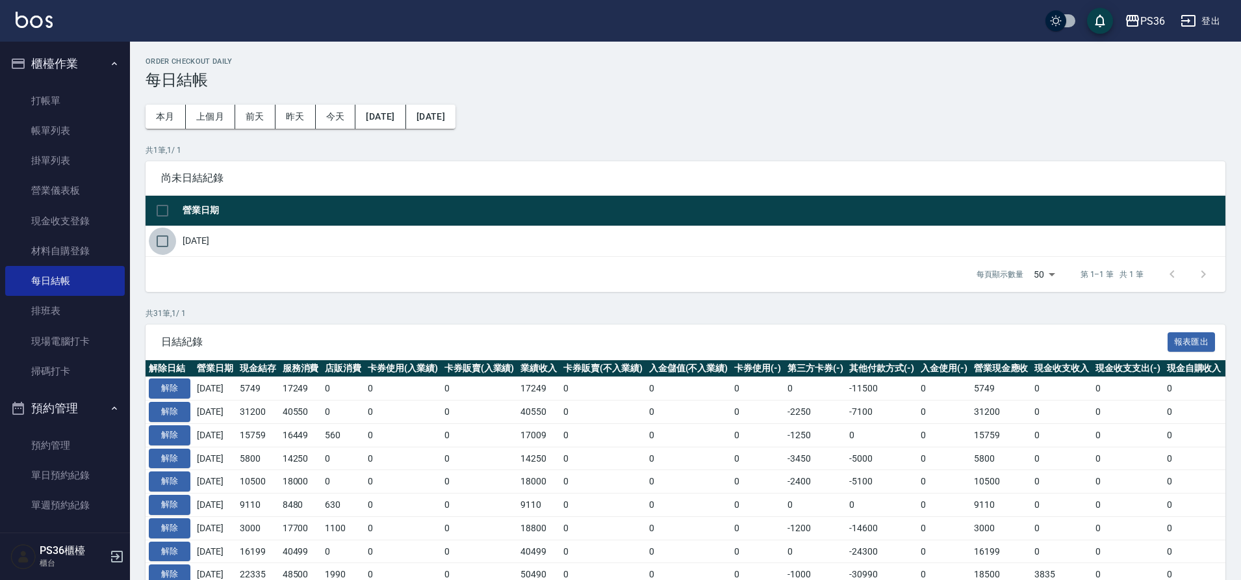
click at [151, 238] on input "checkbox" at bounding box center [162, 240] width 27 height 27
checkbox input "true"
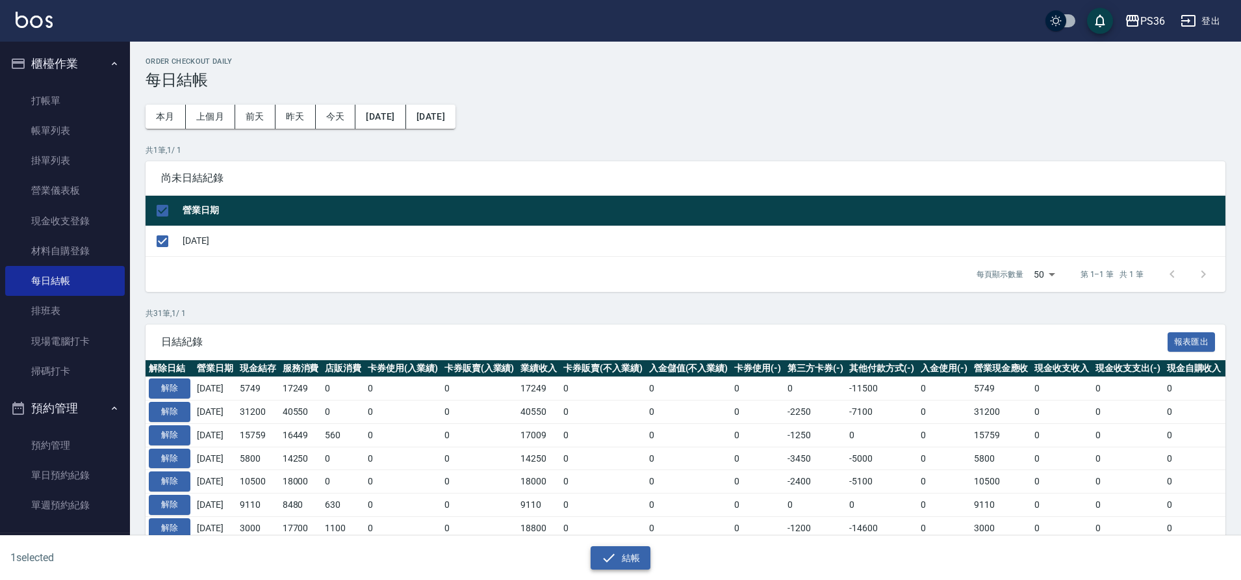
click at [623, 554] on button "結帳" at bounding box center [621, 558] width 60 height 24
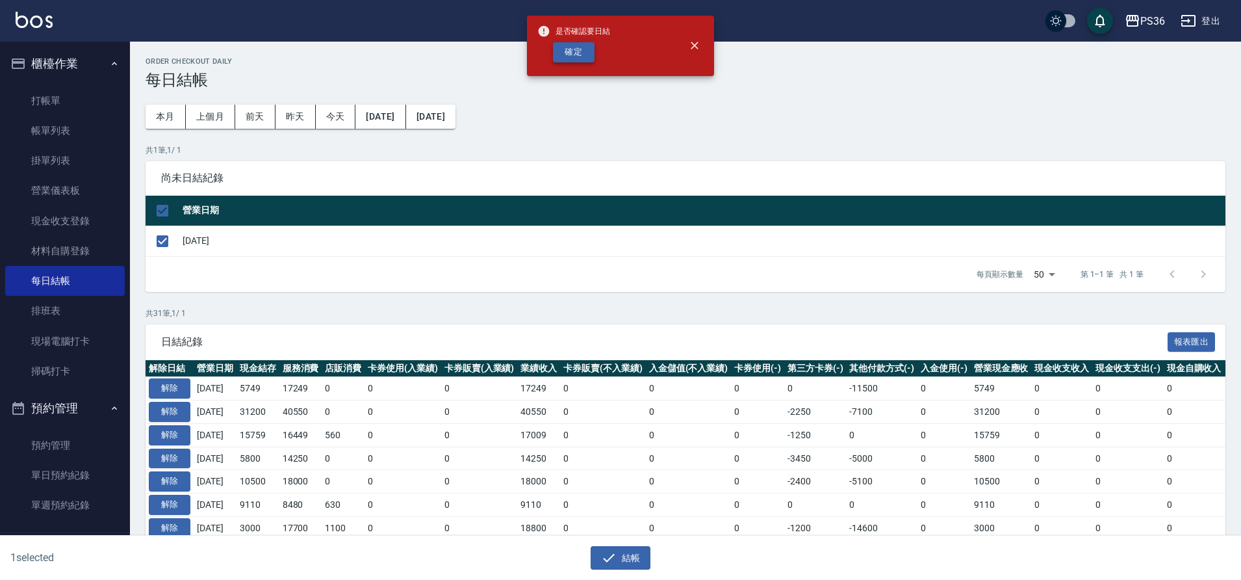
click at [576, 52] on button "確定" at bounding box center [574, 52] width 42 height 20
checkbox input "false"
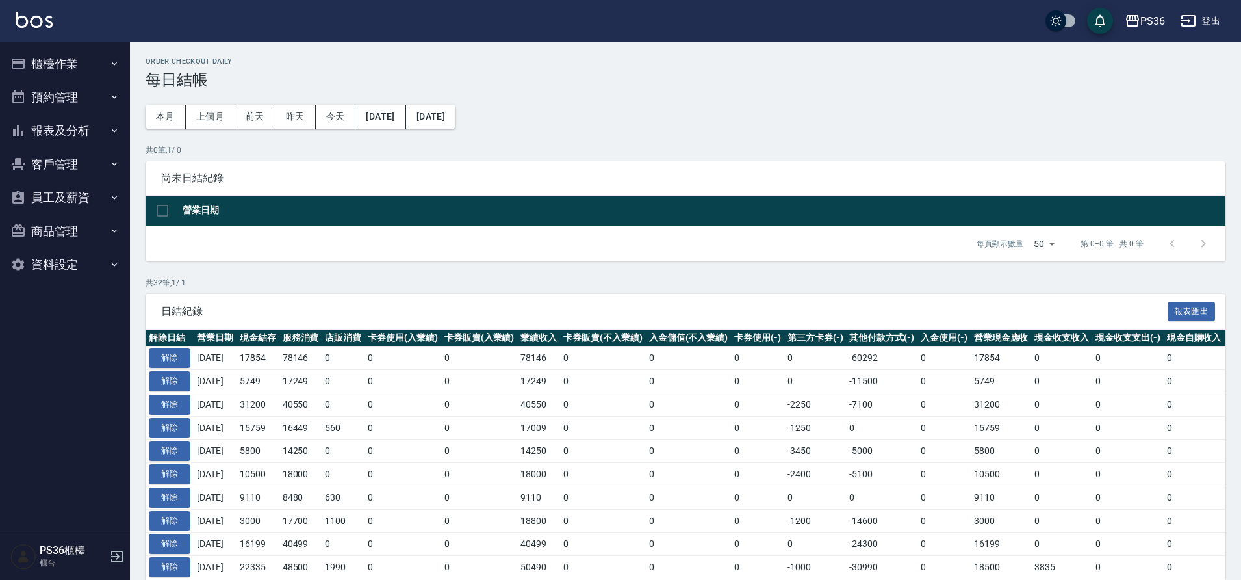
click at [69, 124] on button "報表及分析" at bounding box center [65, 131] width 120 height 34
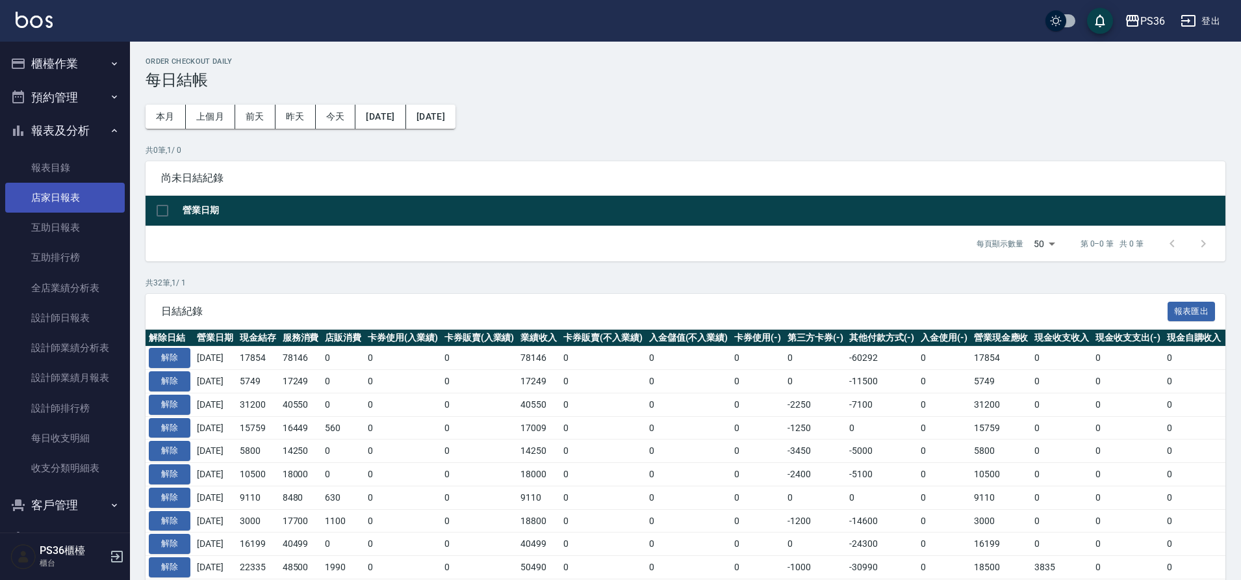
click at [61, 199] on link "店家日報表" at bounding box center [65, 198] width 120 height 30
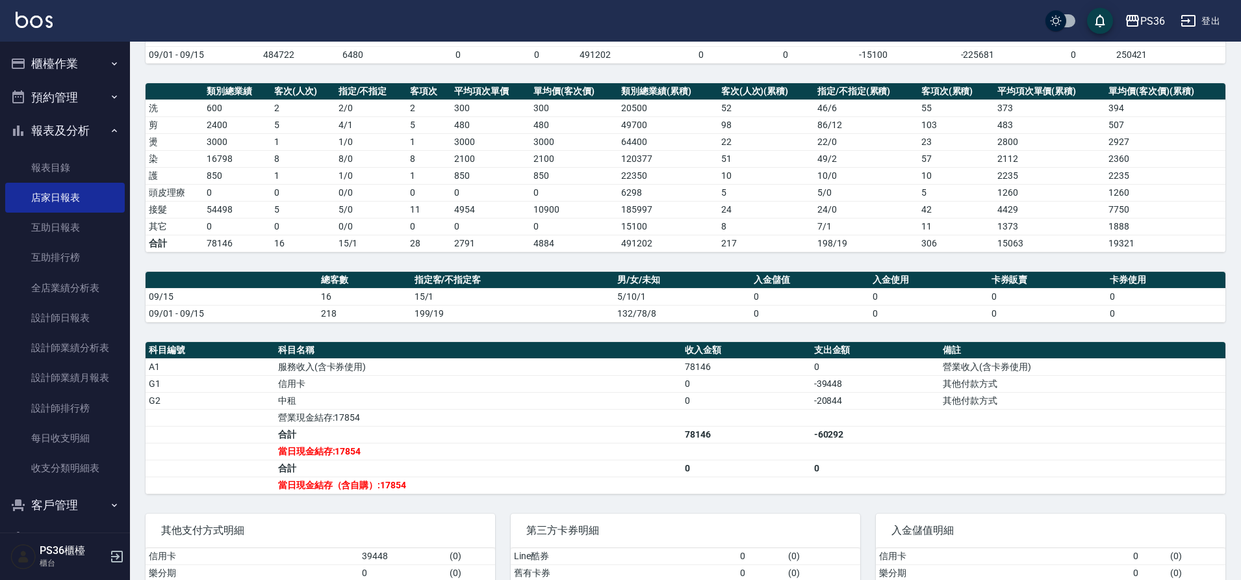
scroll to position [246, 0]
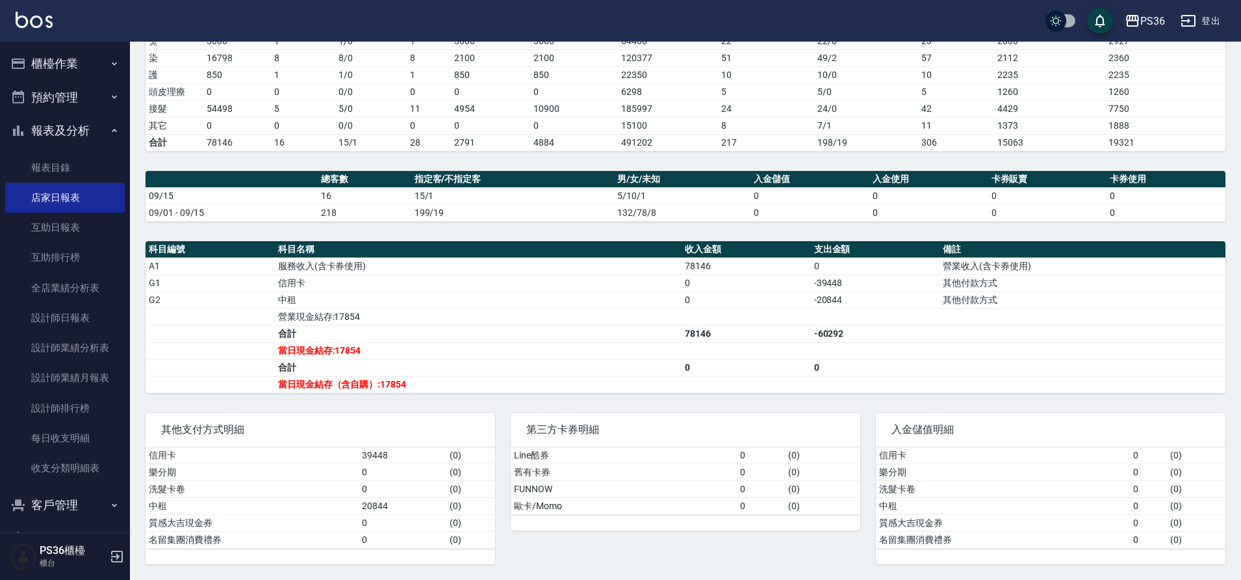
click at [80, 70] on button "櫃檯作業" at bounding box center [65, 64] width 120 height 34
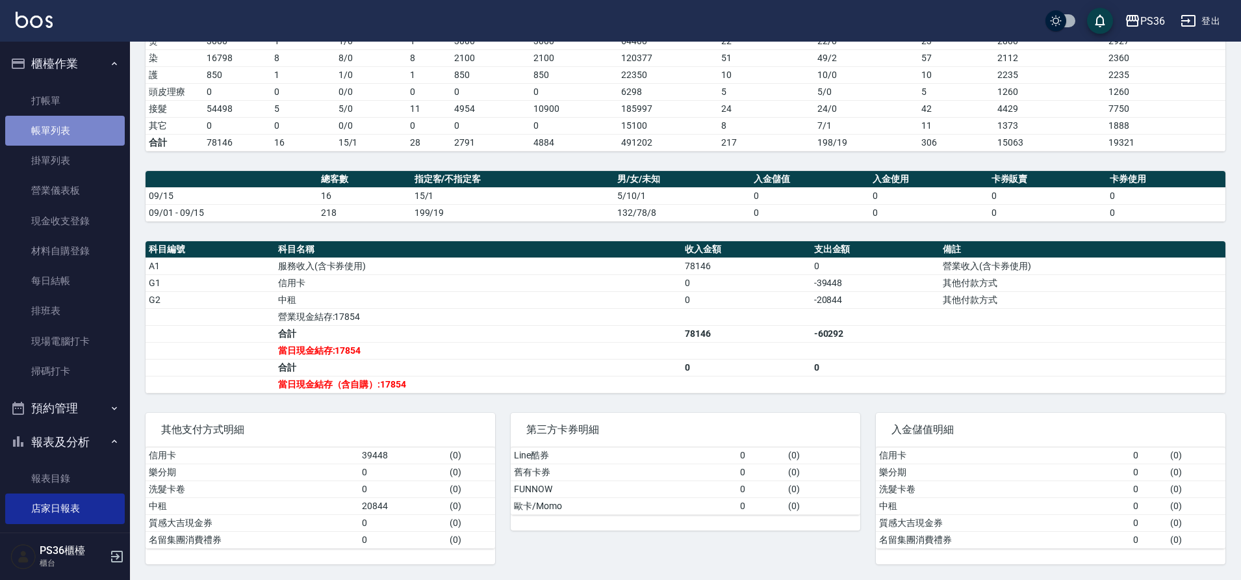
click at [81, 137] on link "帳單列表" at bounding box center [65, 131] width 120 height 30
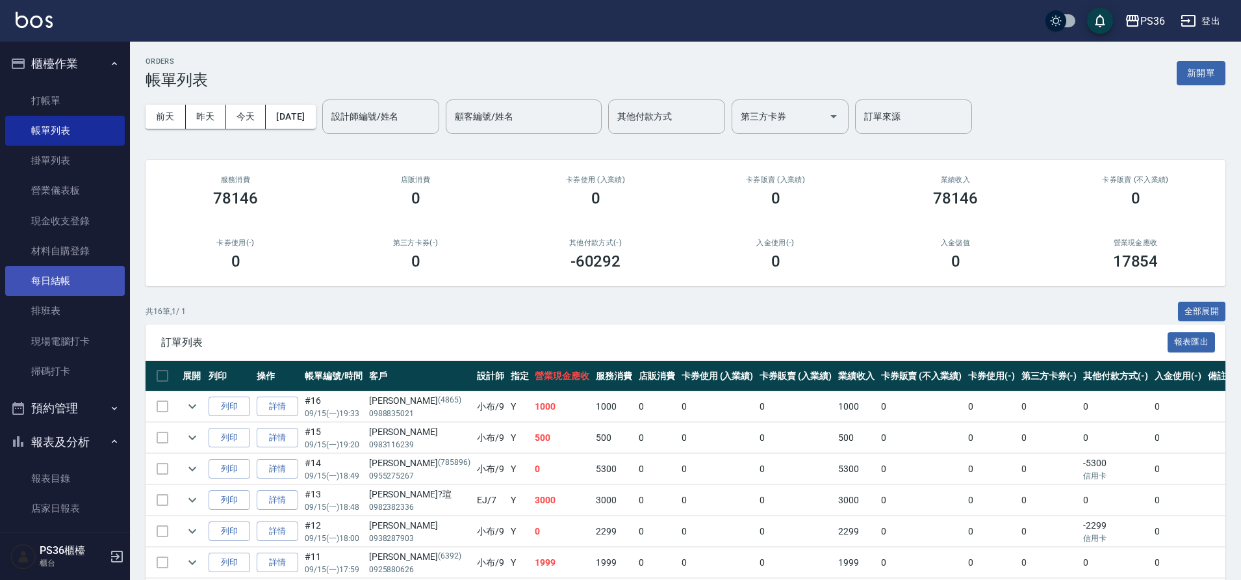
click at [74, 284] on link "每日結帳" at bounding box center [65, 281] width 120 height 30
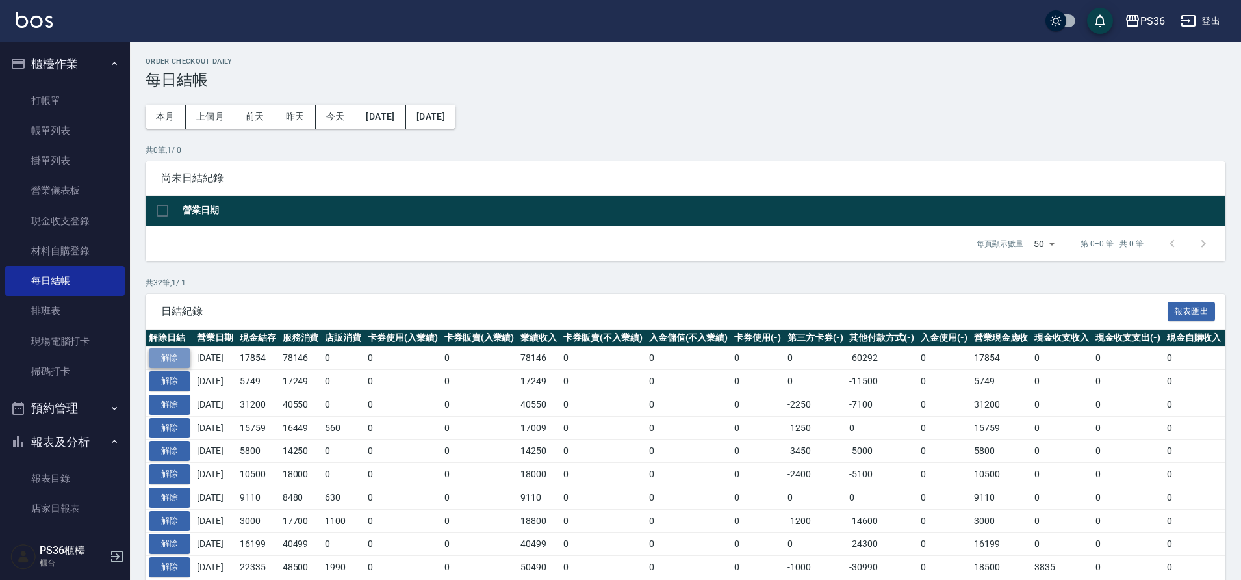
click at [174, 360] on button "解除" at bounding box center [170, 358] width 42 height 20
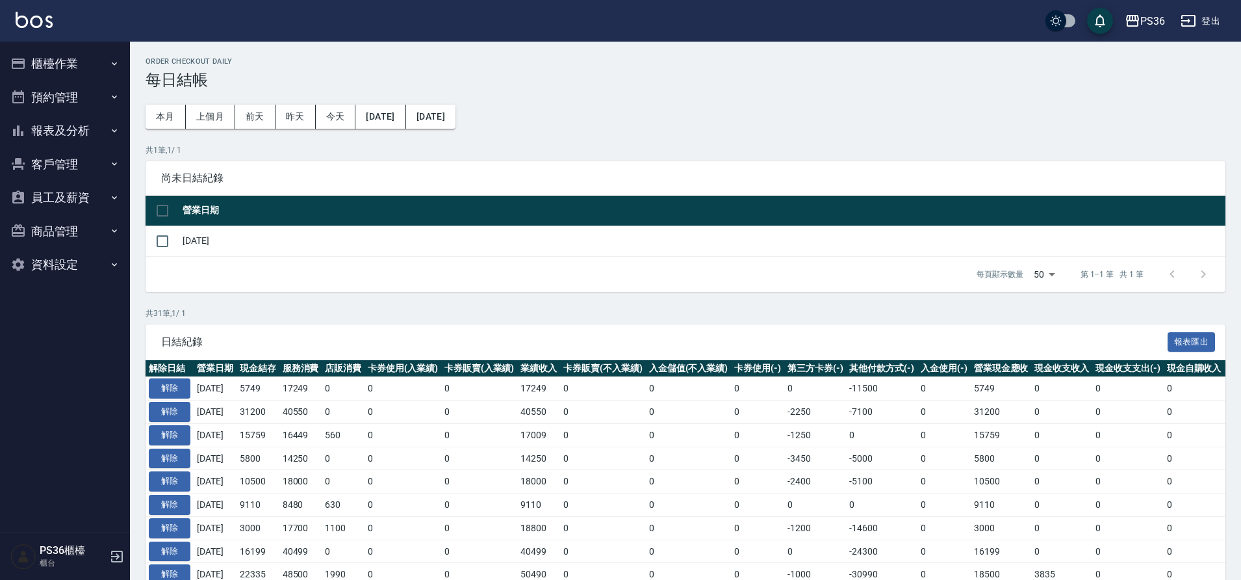
click at [60, 55] on button "櫃檯作業" at bounding box center [65, 64] width 120 height 34
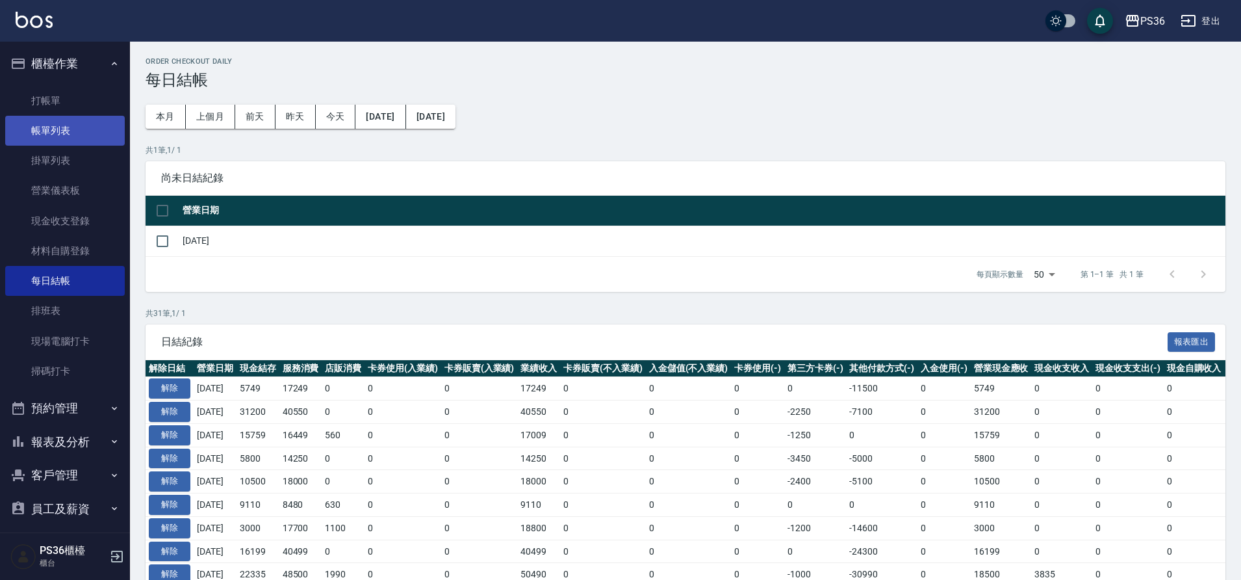
click at [95, 135] on link "帳單列表" at bounding box center [65, 131] width 120 height 30
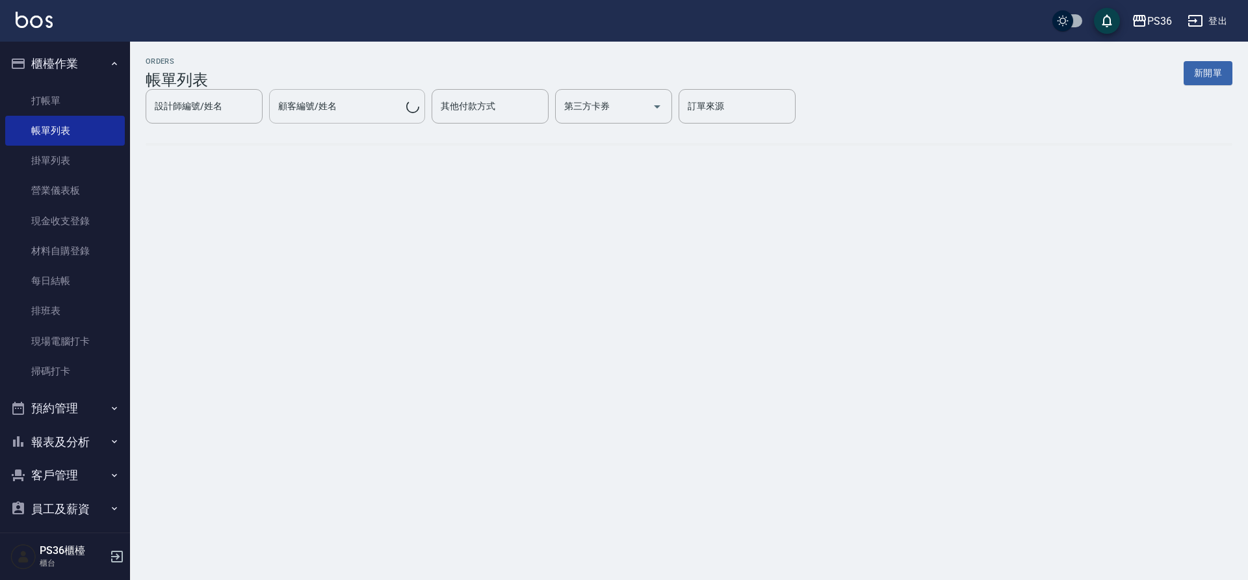
click at [352, 108] on input "顧客編號/姓名" at bounding box center [340, 106] width 131 height 23
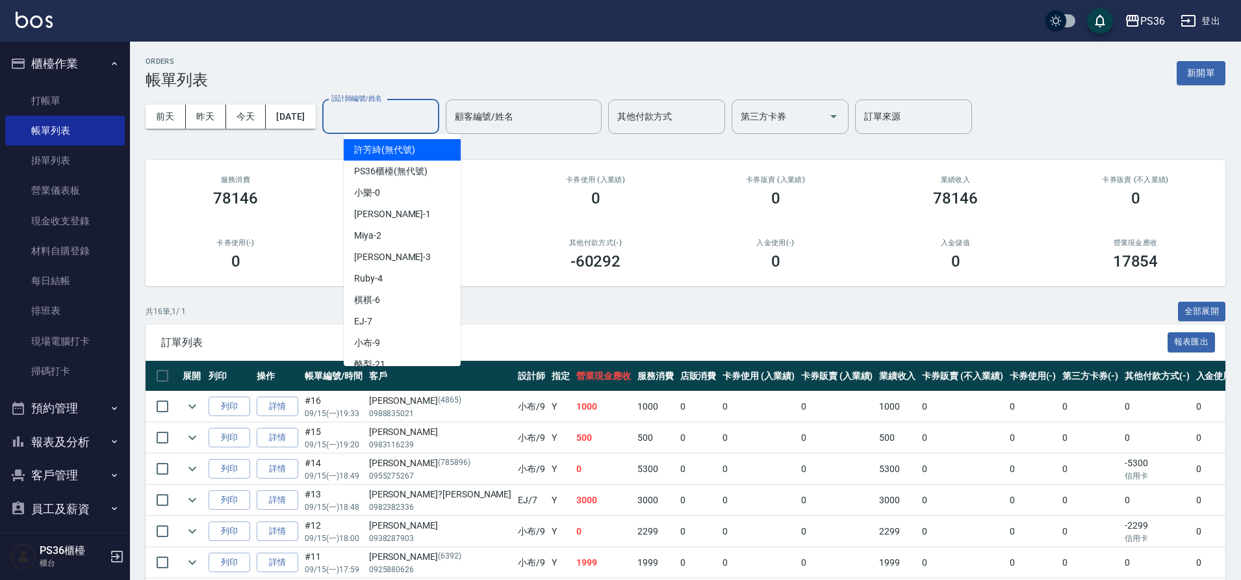
click at [353, 117] on input "設計師編號/姓名" at bounding box center [380, 116] width 105 height 23
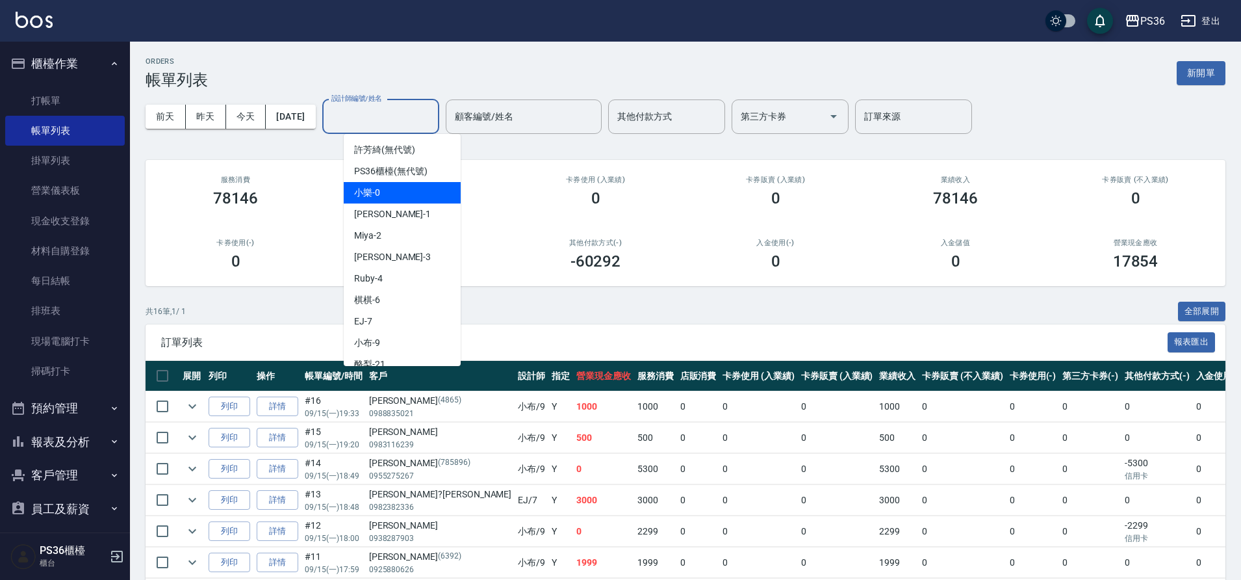
click at [374, 190] on span "小樂 -0" at bounding box center [367, 193] width 26 height 14
type input "小樂-0"
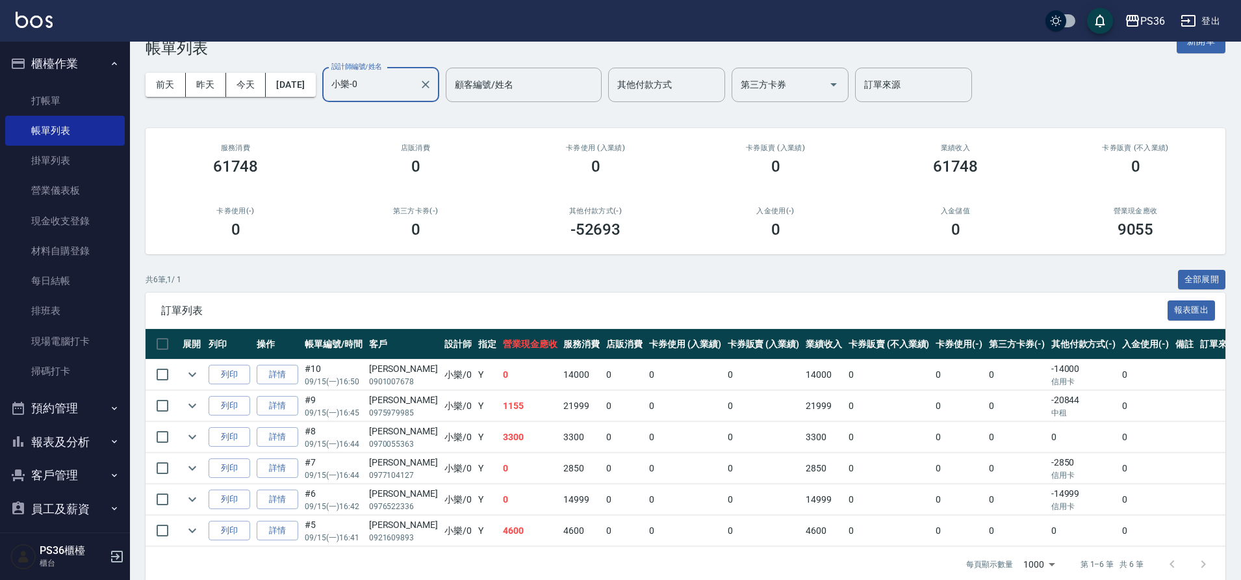
scroll to position [49, 0]
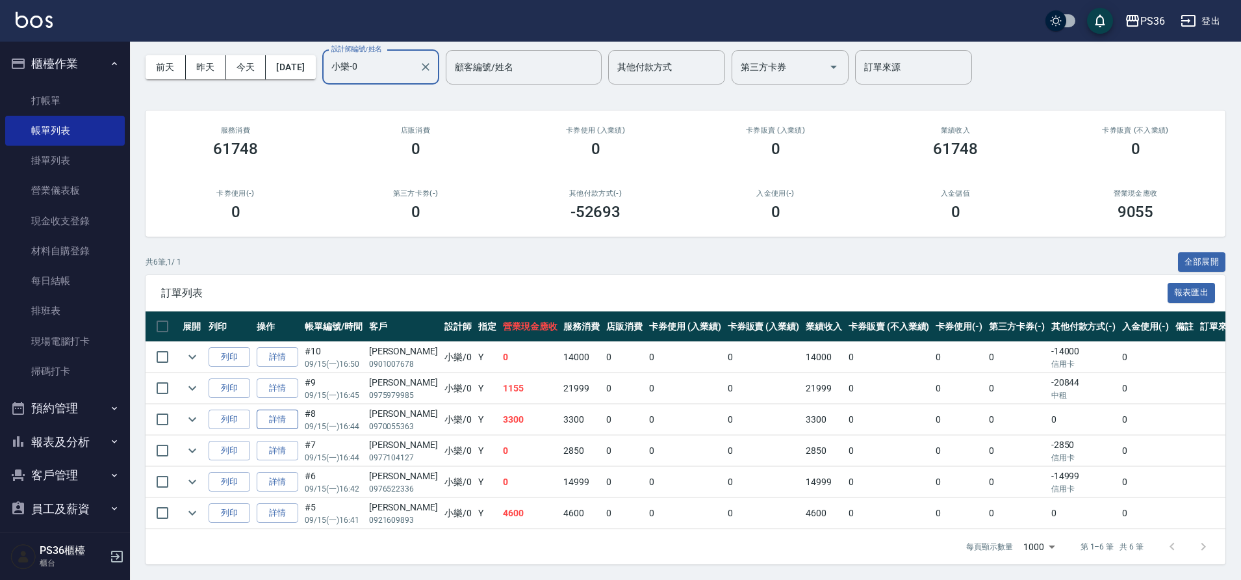
click at [286, 415] on link "詳情" at bounding box center [278, 419] width 42 height 20
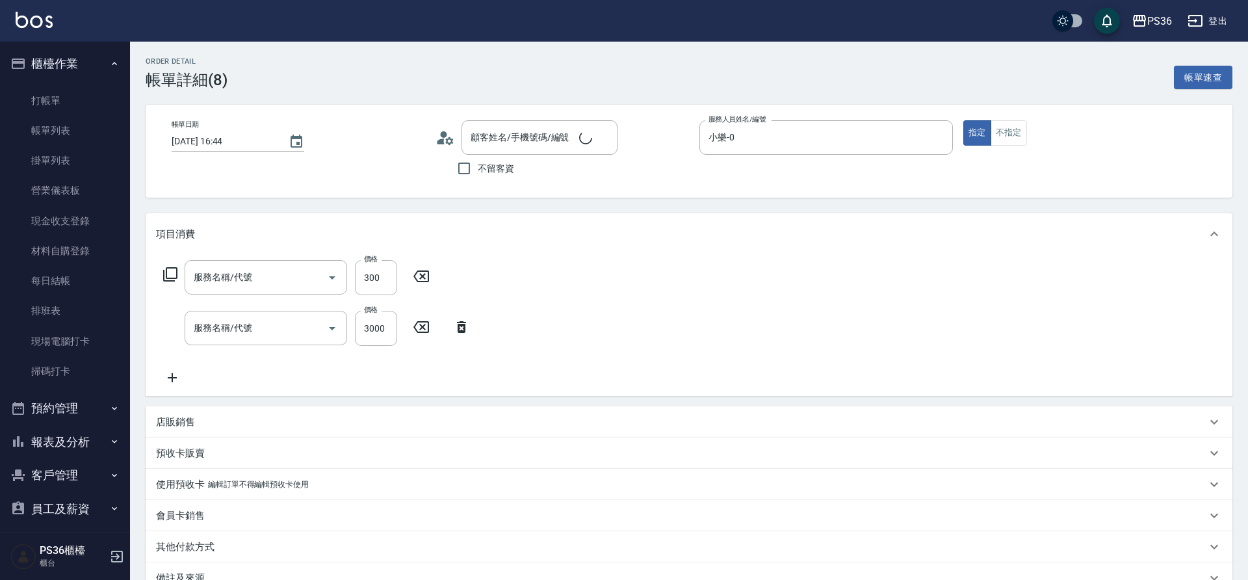
type input "[DATE] 16:44"
type input "小樂-0"
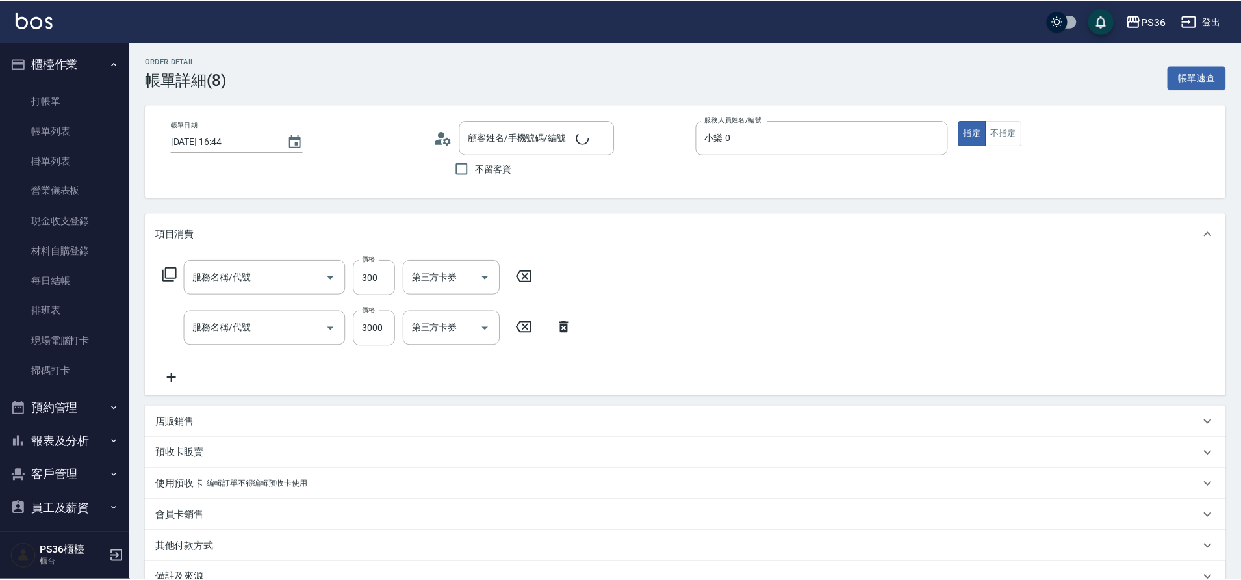
scroll to position [154, 0]
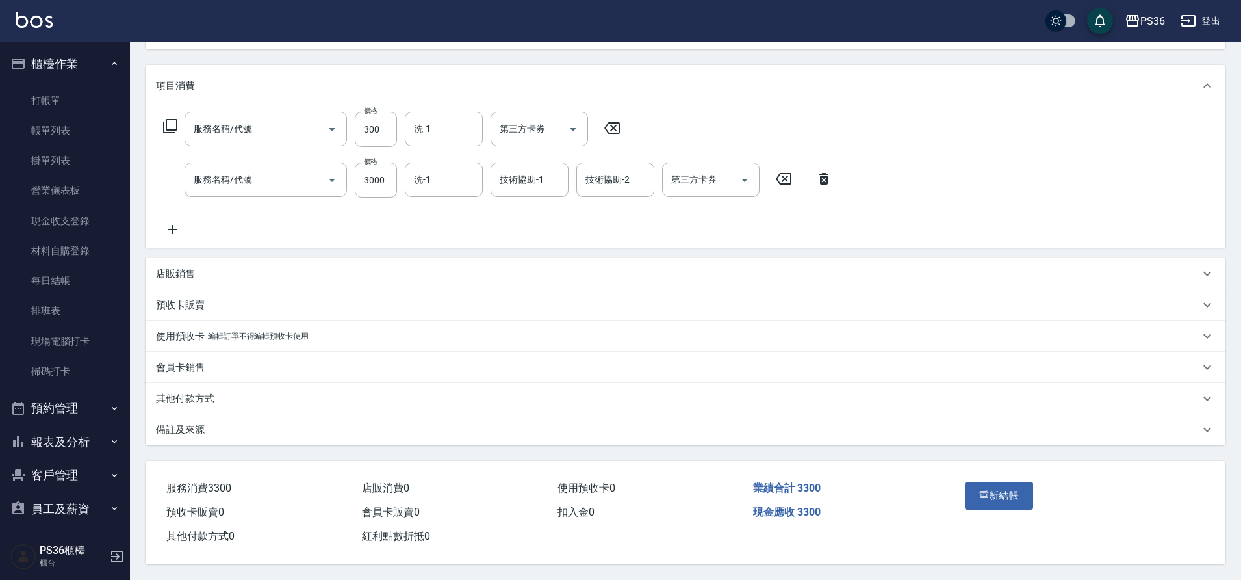
click at [190, 392] on p "其他付款方式" at bounding box center [185, 399] width 58 height 14
type input "洗髮(101)"
type input "旗艦染髮(107)"
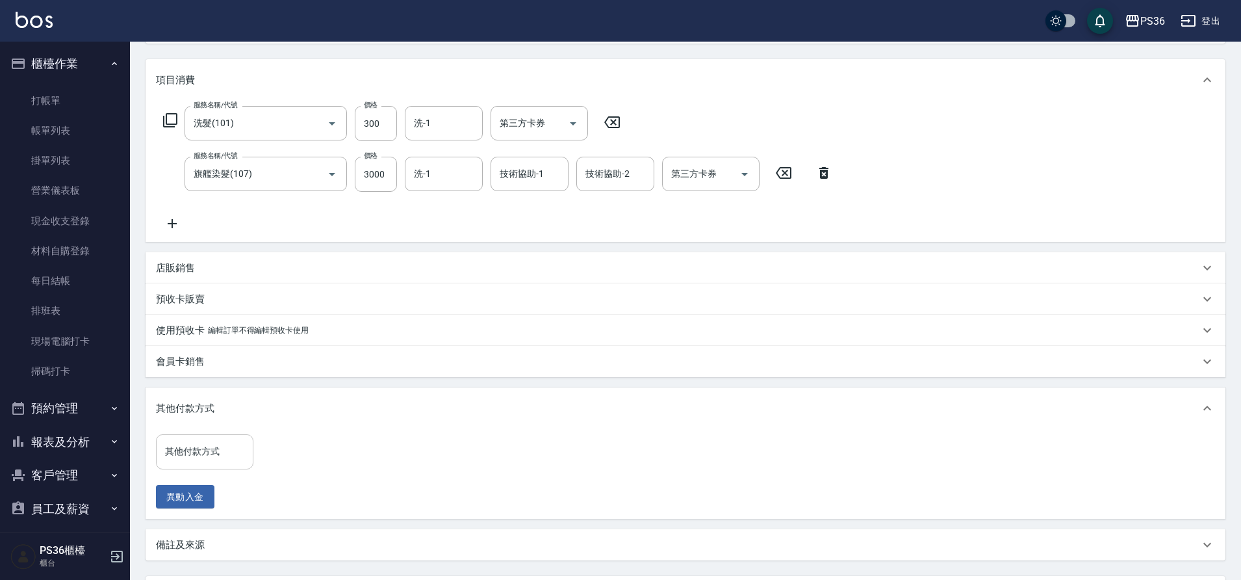
type input "[PERSON_NAME]/0970055363/"
click at [209, 448] on input "其他付款方式" at bounding box center [205, 451] width 86 height 23
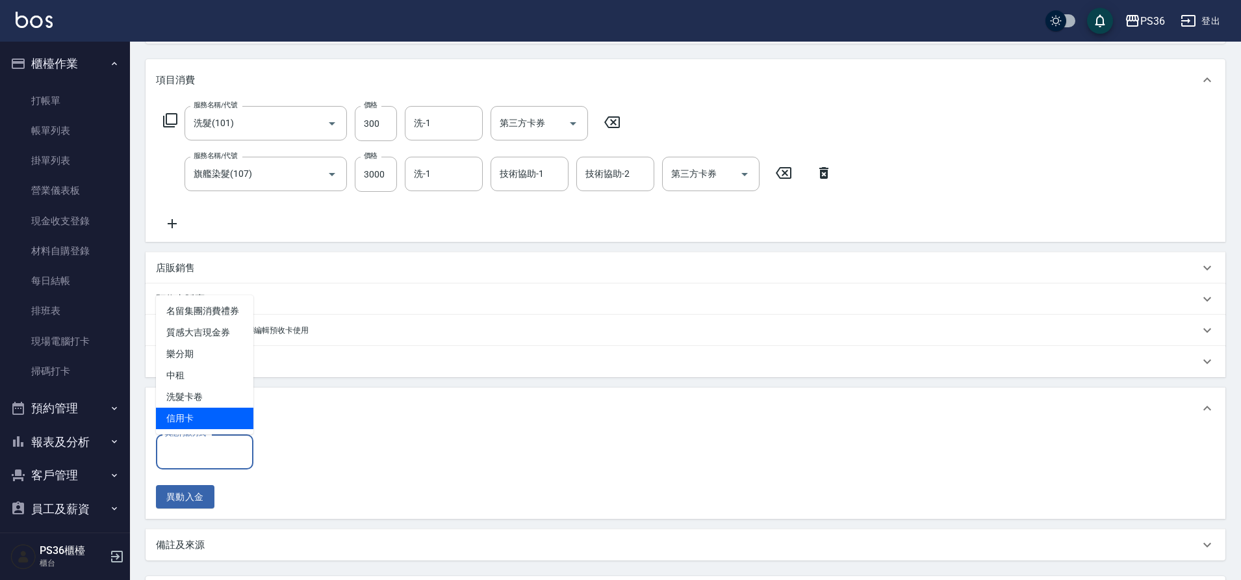
click at [204, 413] on span "信用卡" at bounding box center [204, 417] width 97 height 21
type input "信用卡"
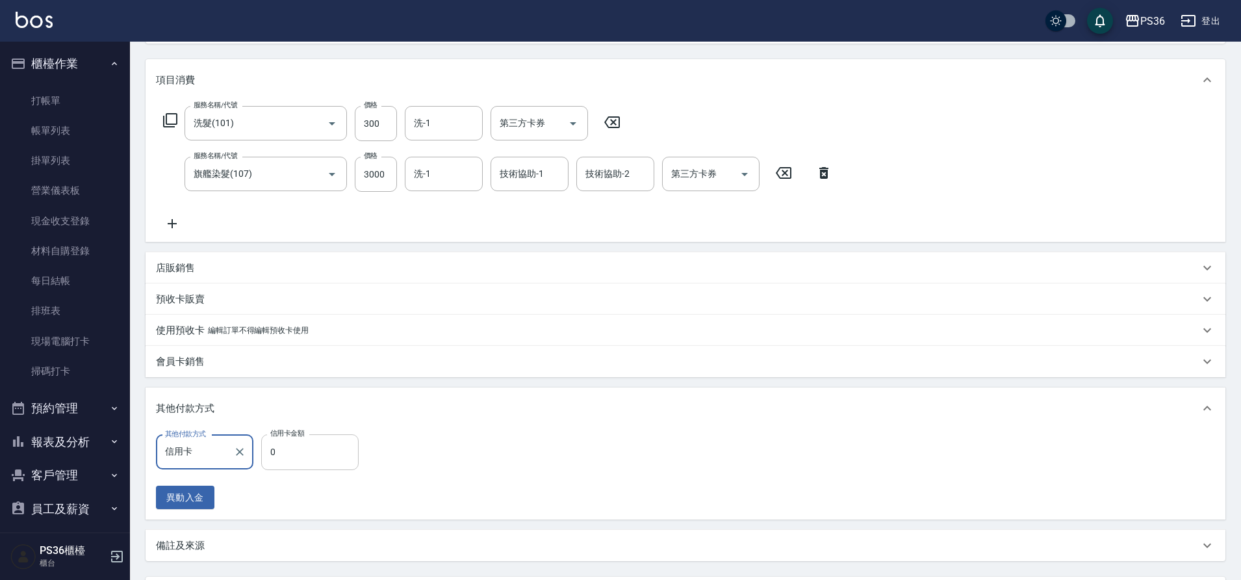
click at [310, 452] on input "0" at bounding box center [309, 451] width 97 height 35
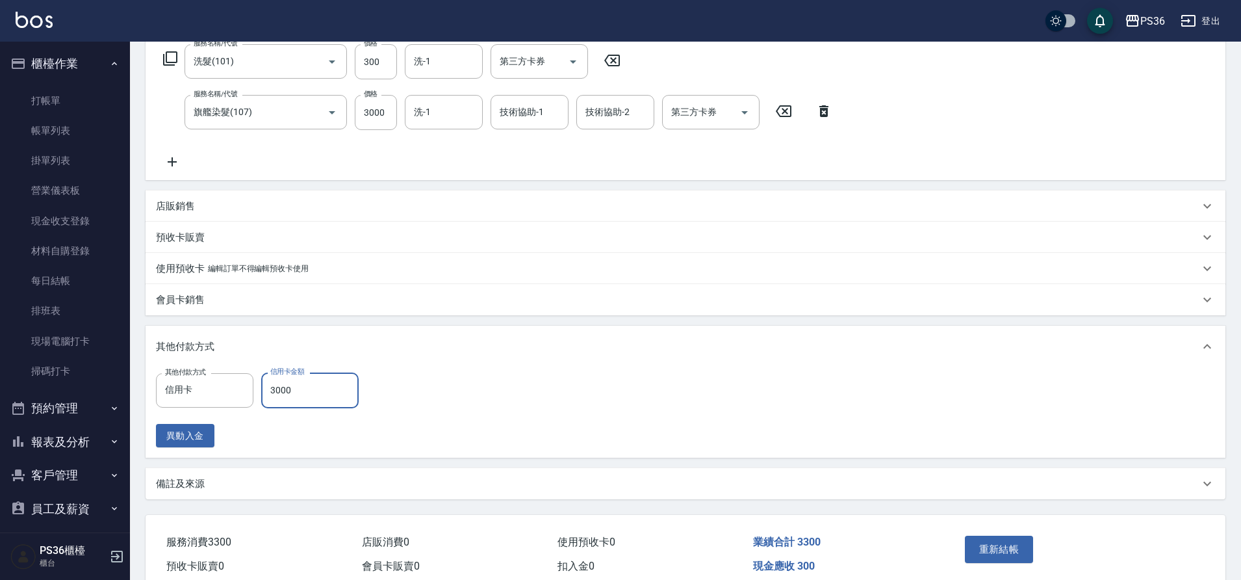
scroll to position [276, 0]
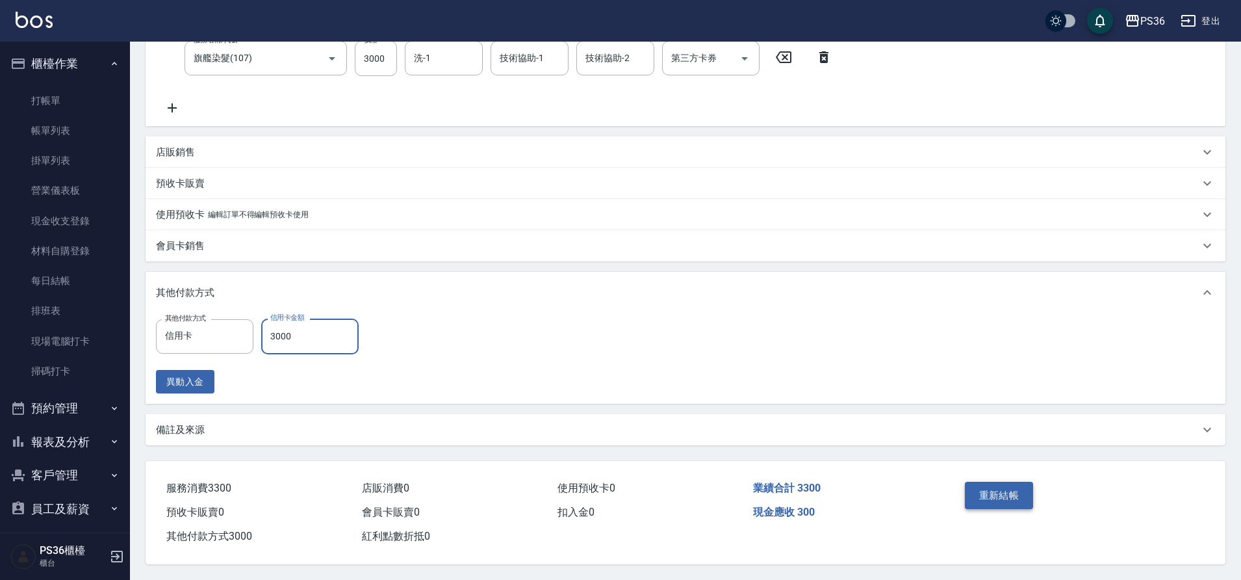
type input "3000"
click at [1001, 487] on button "重新結帳" at bounding box center [999, 494] width 69 height 27
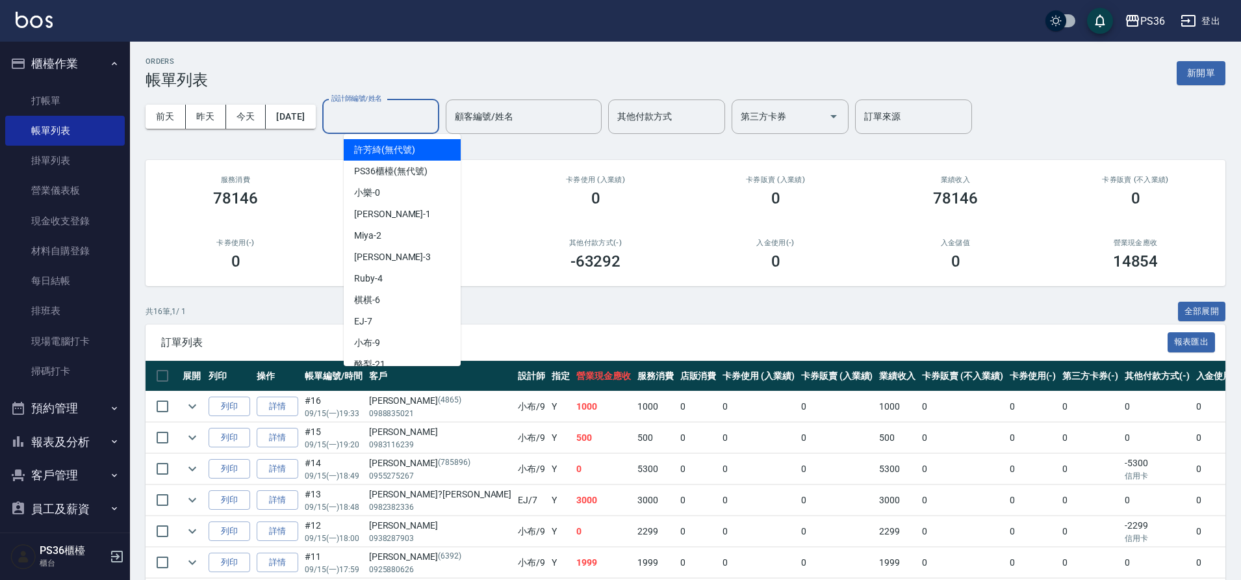
click at [408, 114] on input "設計師編號/姓名" at bounding box center [380, 116] width 105 height 23
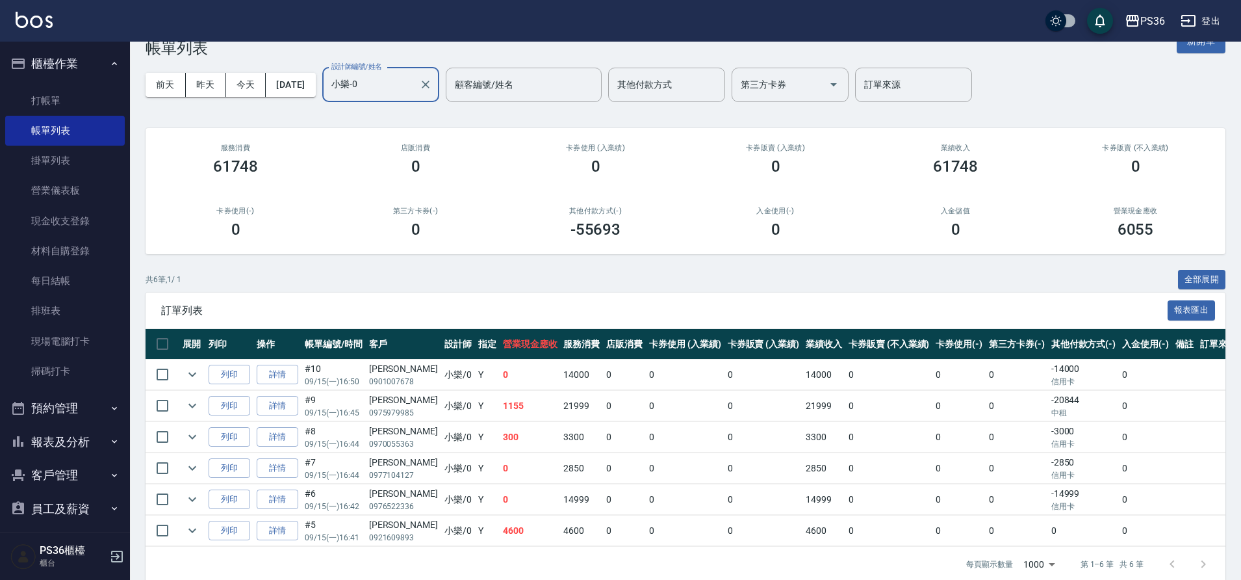
scroll to position [49, 0]
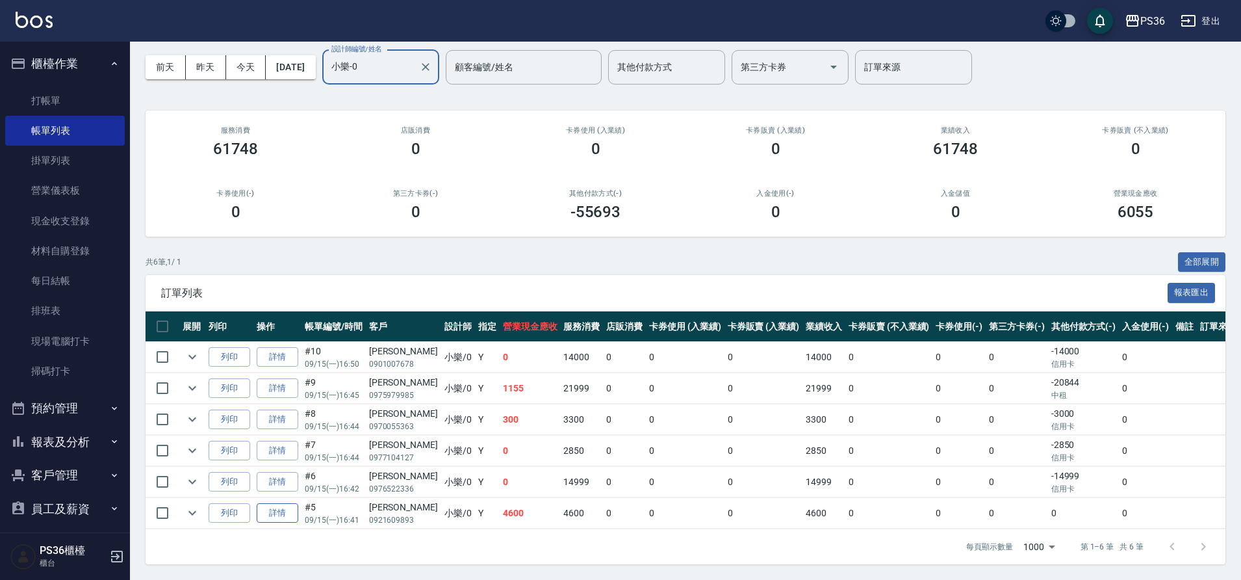
type input "小樂-0"
click at [279, 514] on link "詳情" at bounding box center [278, 513] width 42 height 20
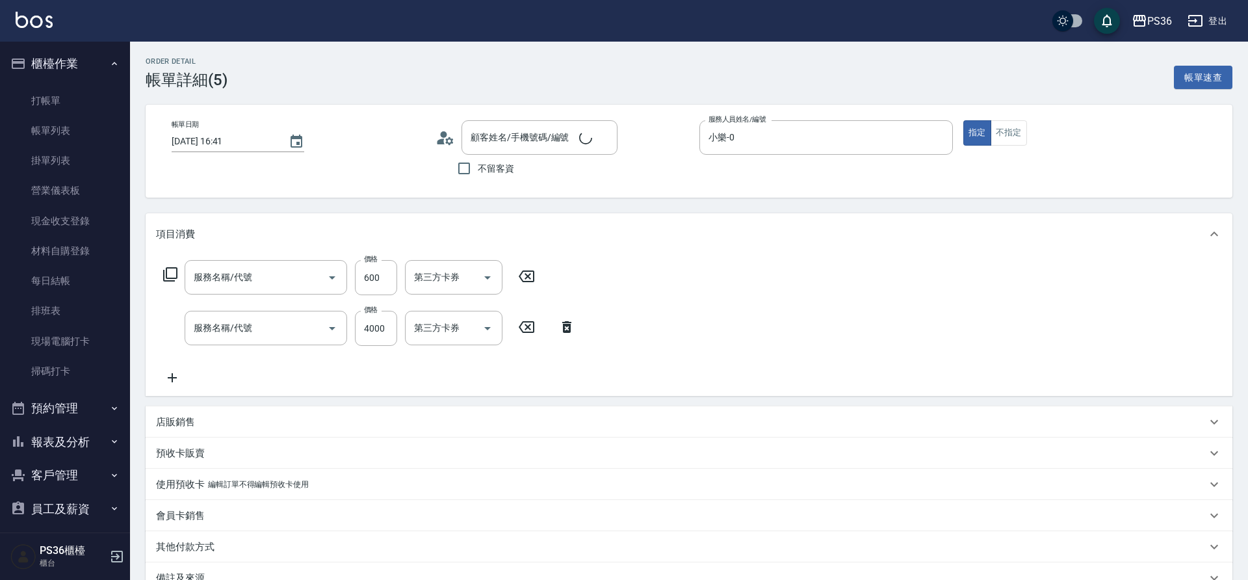
type input "2025/09/15 16:41"
type input "小樂-0"
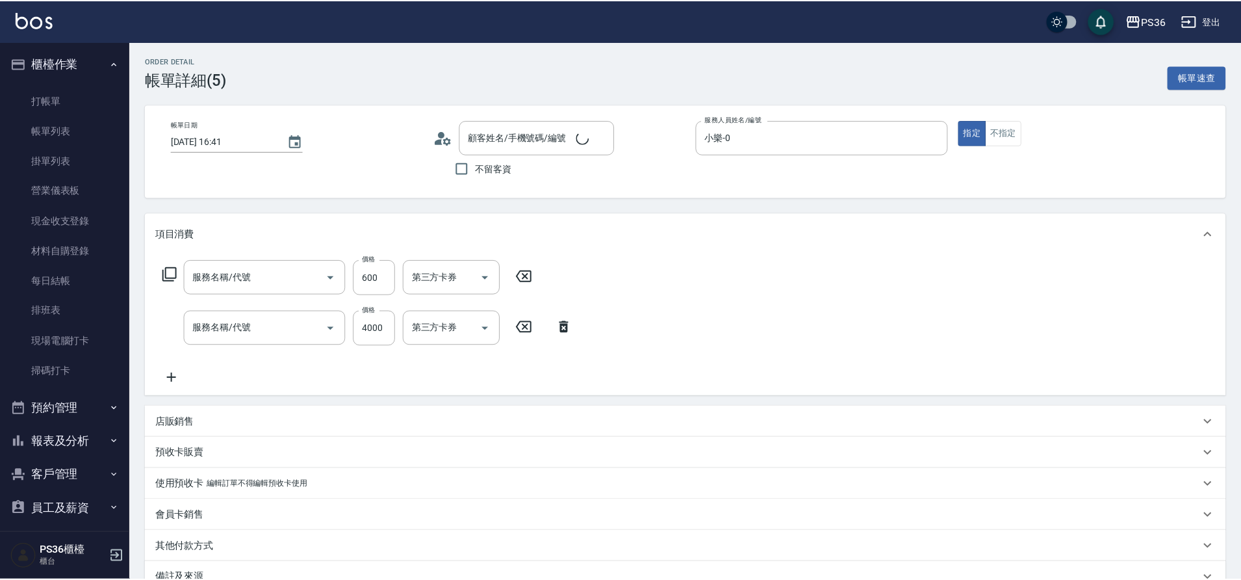
scroll to position [86, 0]
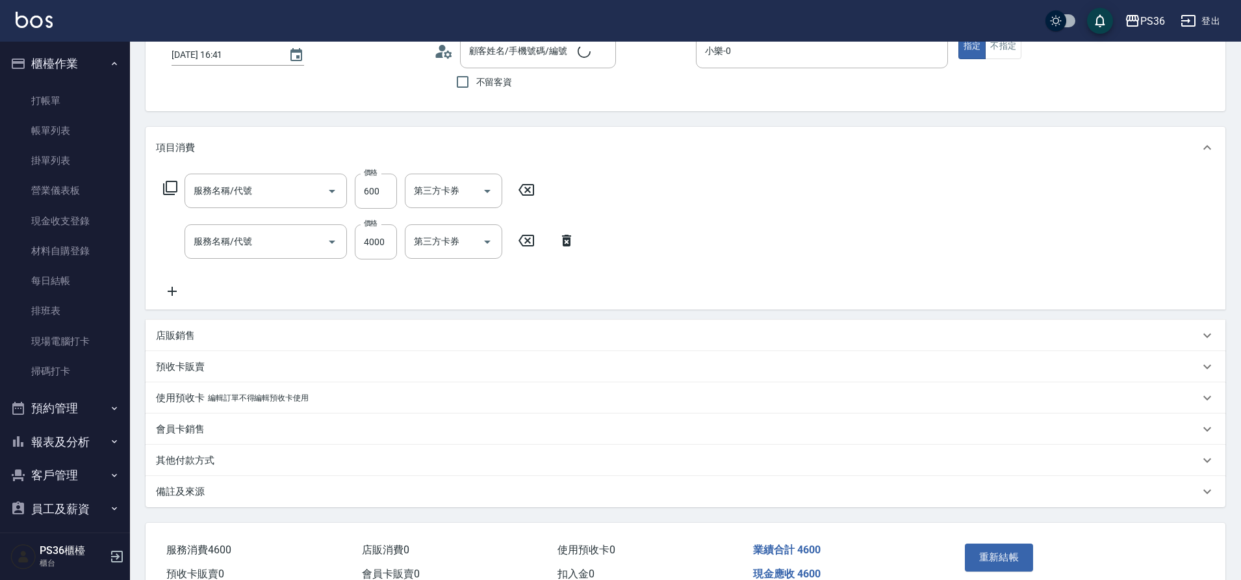
type input "局部染髮(2)"
type input "拆接髮(402)"
type input "[PERSON_NAME]/0921609893/"
click at [195, 464] on p "其他付款方式" at bounding box center [185, 461] width 58 height 14
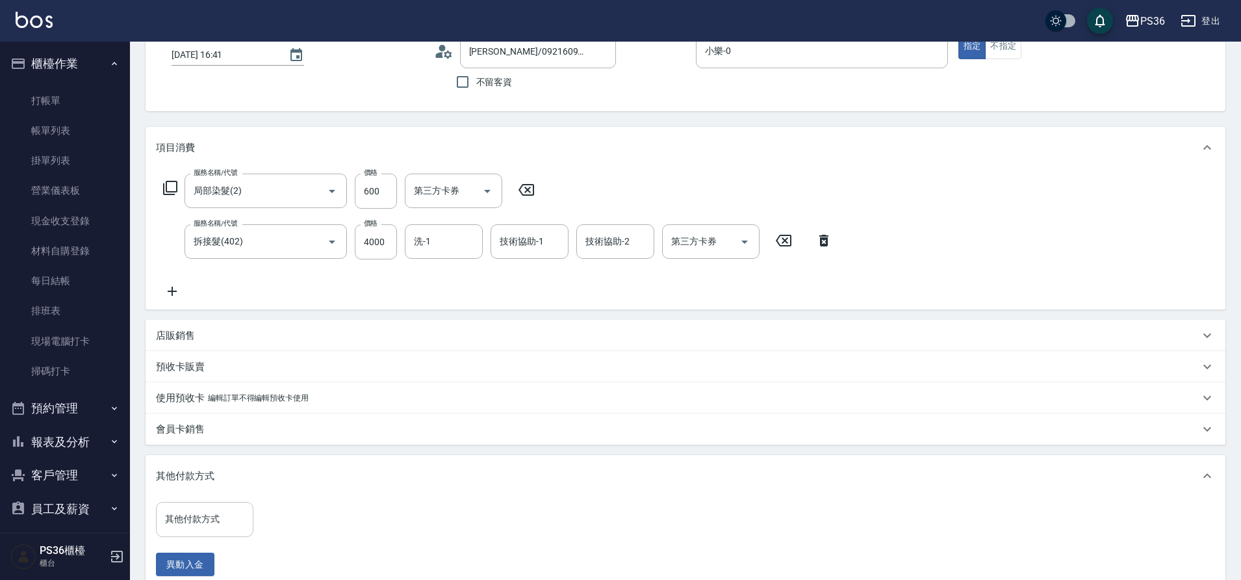
click at [218, 509] on input "其他付款方式" at bounding box center [205, 518] width 86 height 23
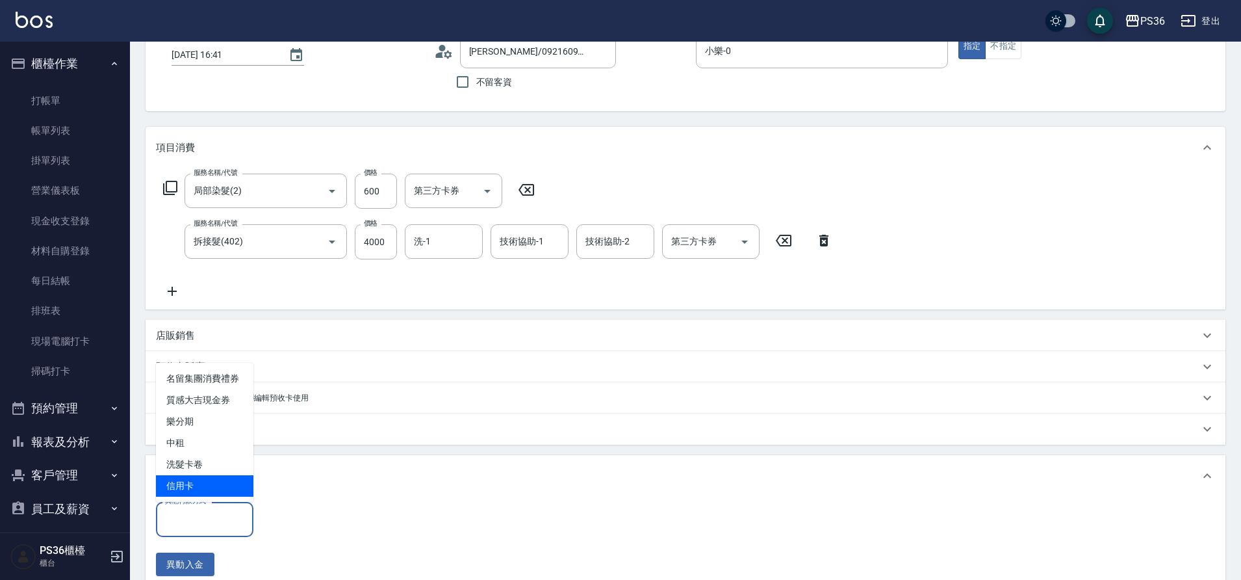
click at [224, 483] on span "信用卡" at bounding box center [204, 485] width 97 height 21
type input "信用卡"
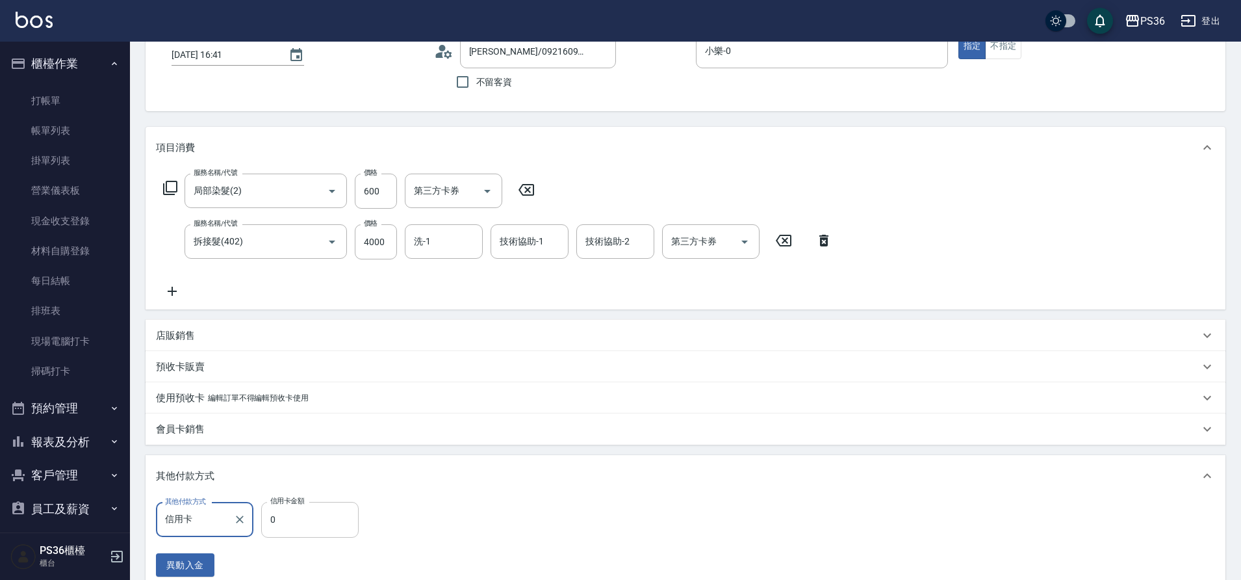
click at [318, 525] on input "0" at bounding box center [309, 519] width 97 height 35
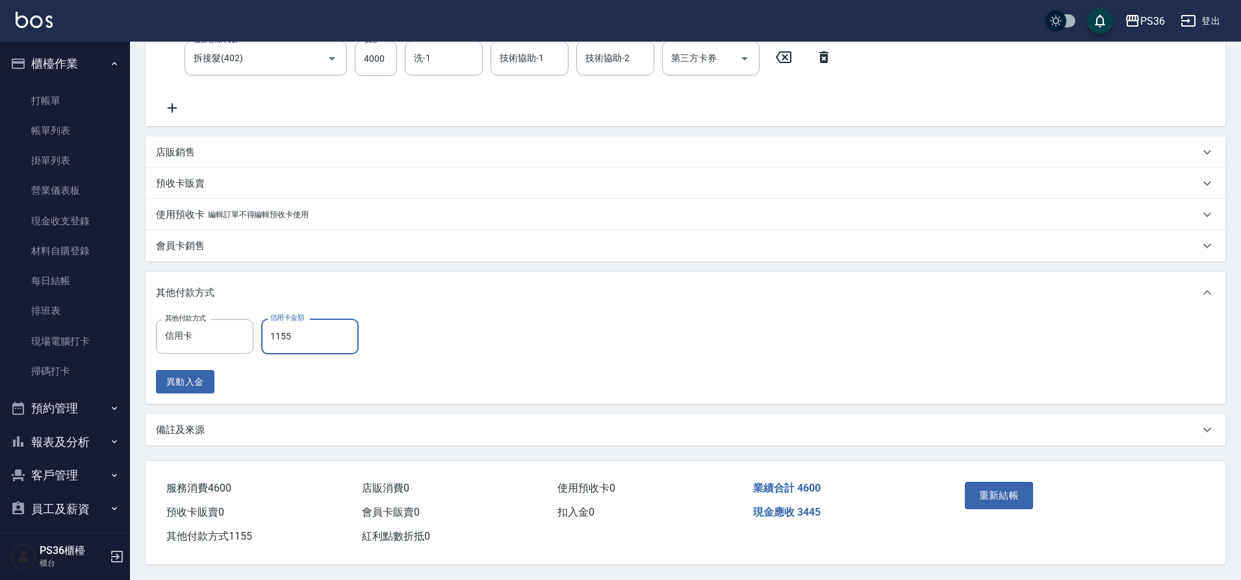
scroll to position [276, 0]
type input "1155"
click at [1022, 481] on button "重新結帳" at bounding box center [999, 494] width 69 height 27
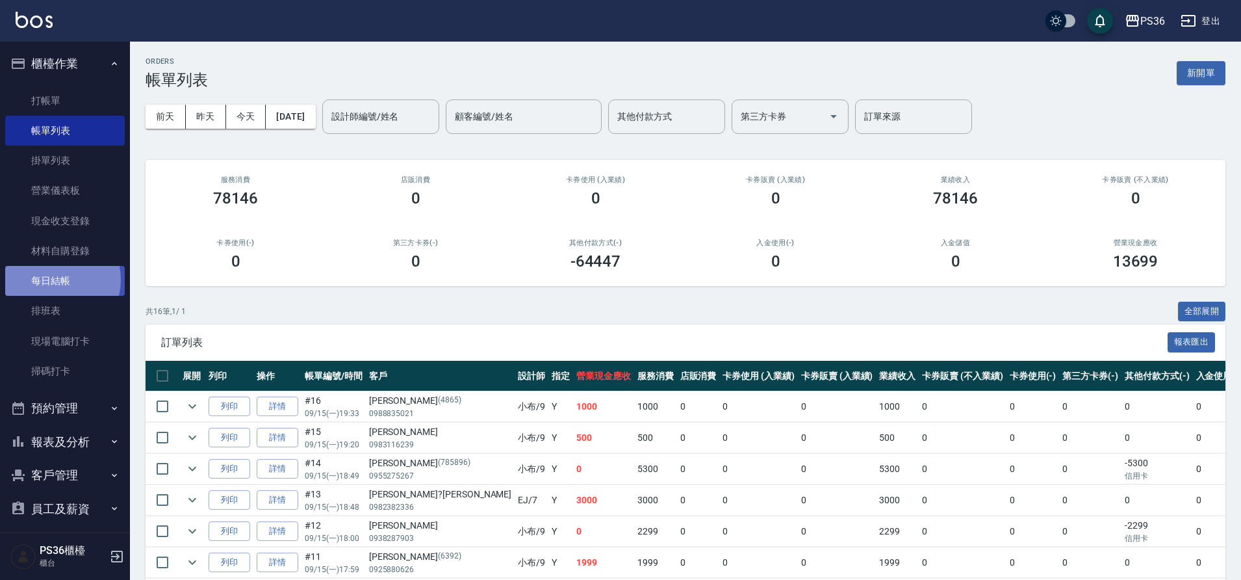
click at [55, 279] on link "每日結帳" at bounding box center [65, 281] width 120 height 30
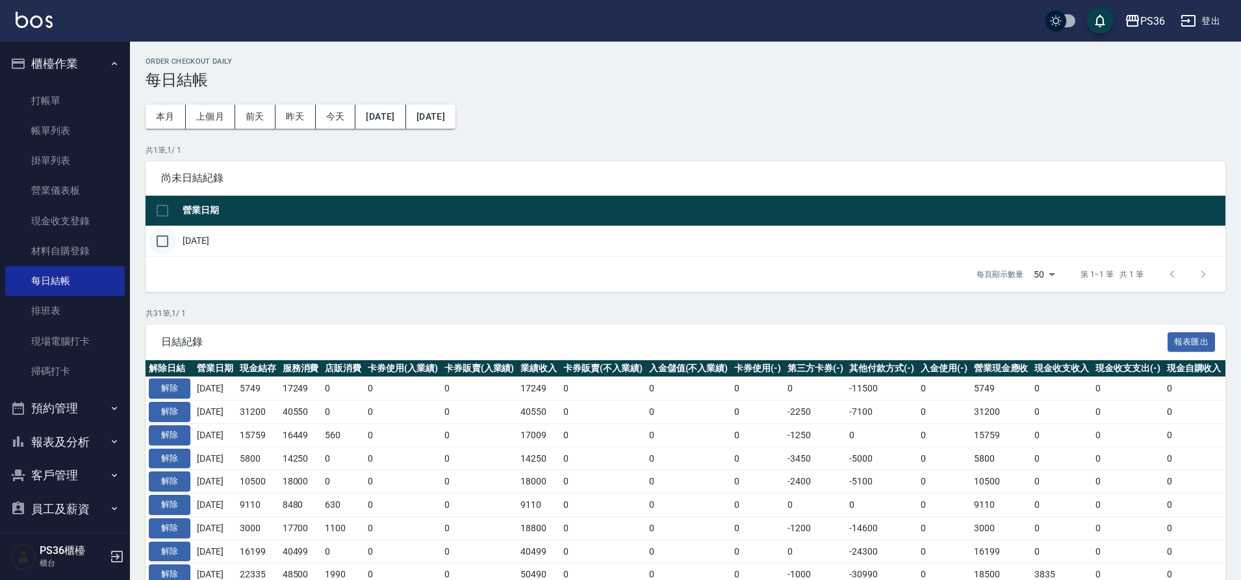
click at [171, 246] on input "checkbox" at bounding box center [162, 240] width 27 height 27
checkbox input "true"
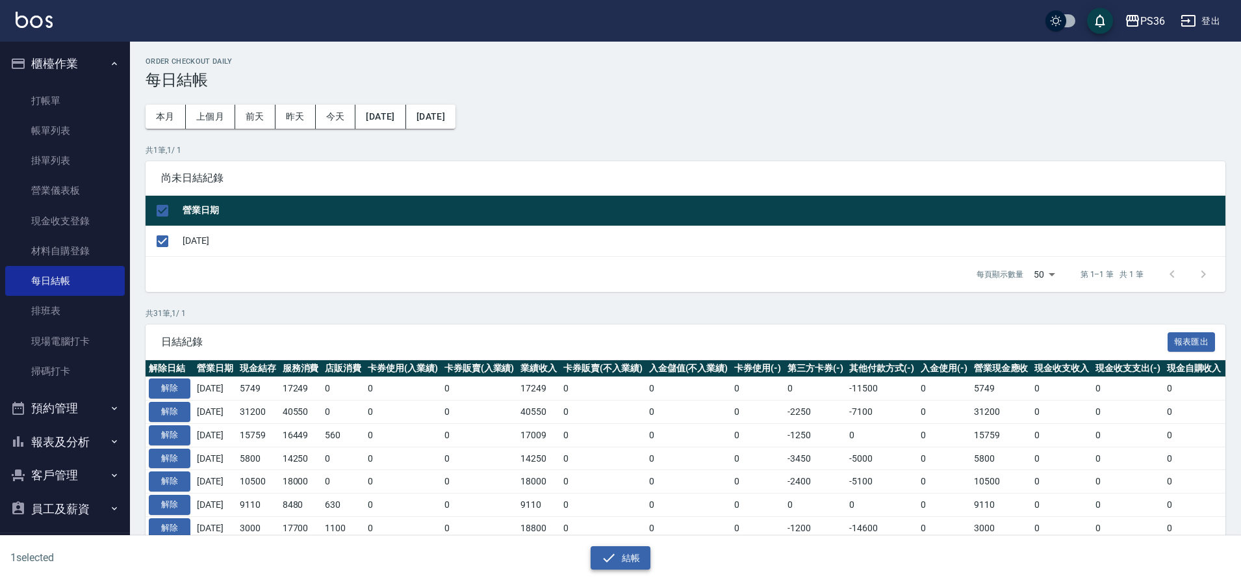
click at [609, 563] on icon "button" at bounding box center [609, 558] width 16 height 16
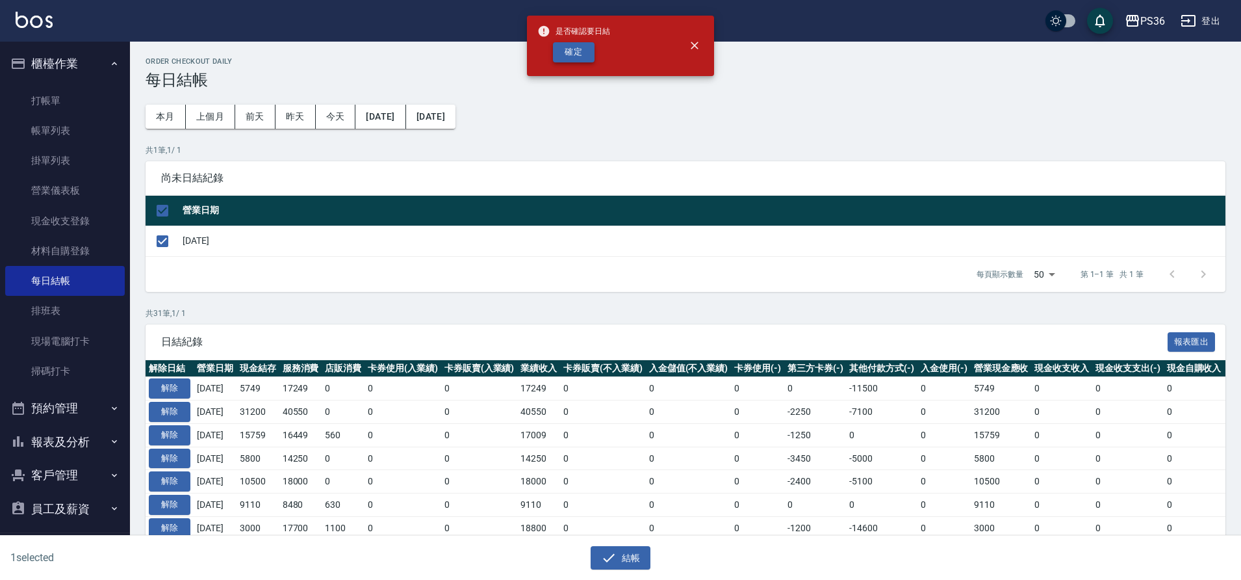
click at [579, 44] on button "確定" at bounding box center [574, 52] width 42 height 20
checkbox input "false"
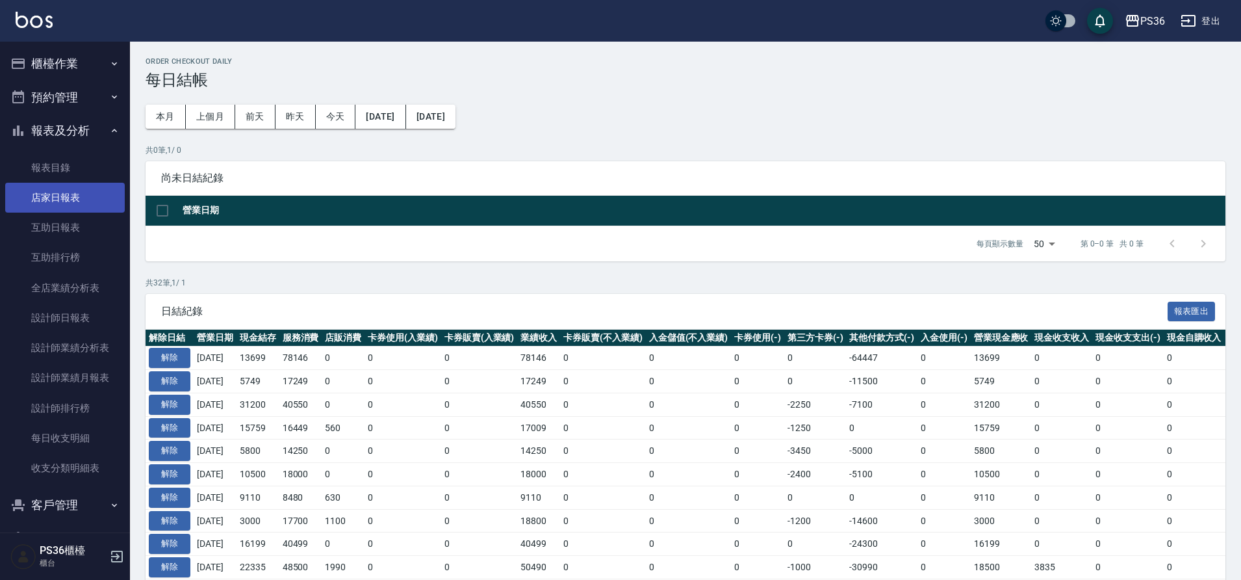
click at [64, 200] on link "店家日報表" at bounding box center [65, 198] width 120 height 30
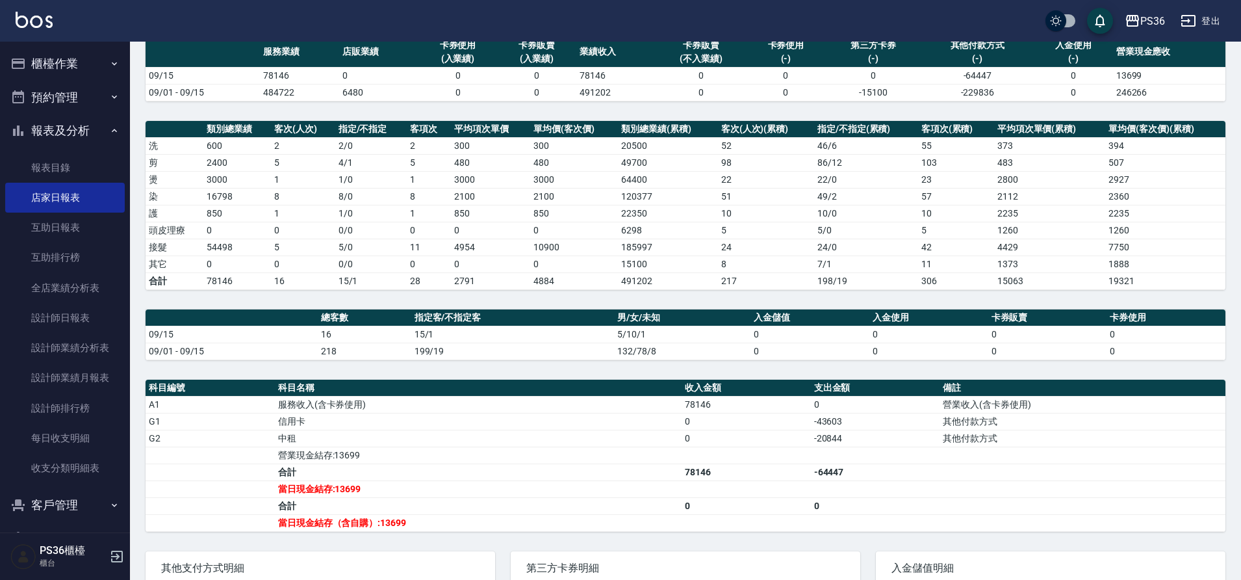
scroll to position [246, 0]
